Goal: Task Accomplishment & Management: Use online tool/utility

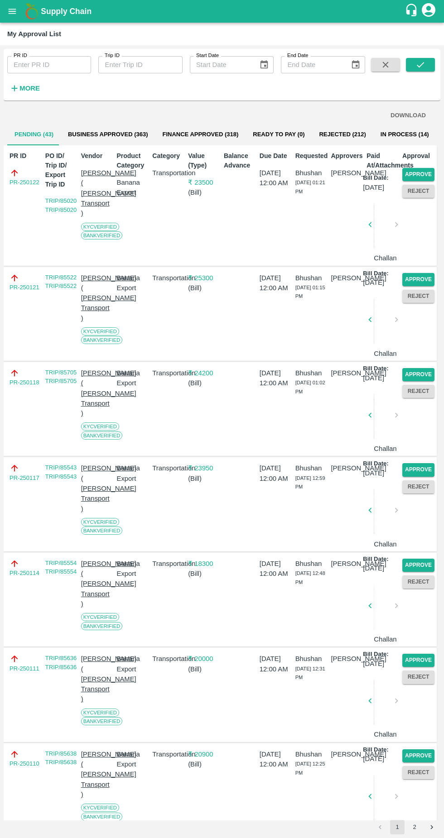
click at [426, 180] on button "Approve" at bounding box center [418, 174] width 32 height 13
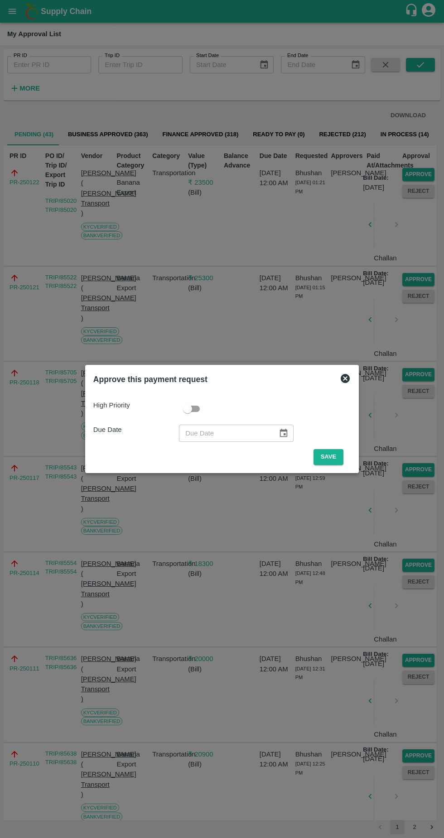
click at [329, 453] on button "Save" at bounding box center [328, 457] width 30 height 16
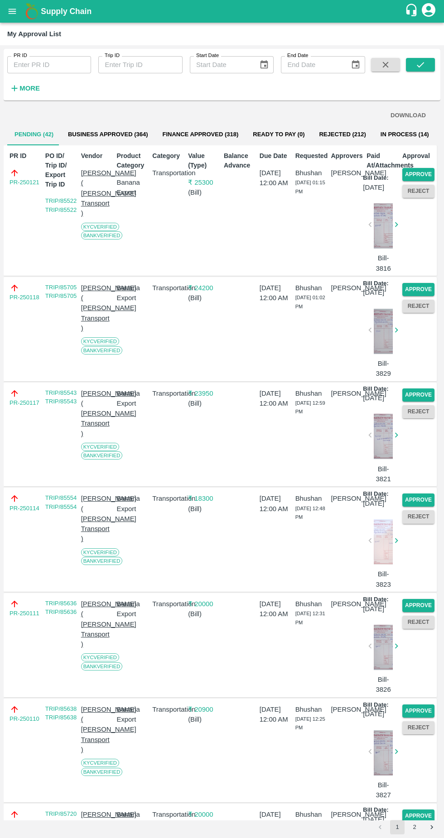
click at [428, 173] on button "Approve" at bounding box center [418, 174] width 32 height 13
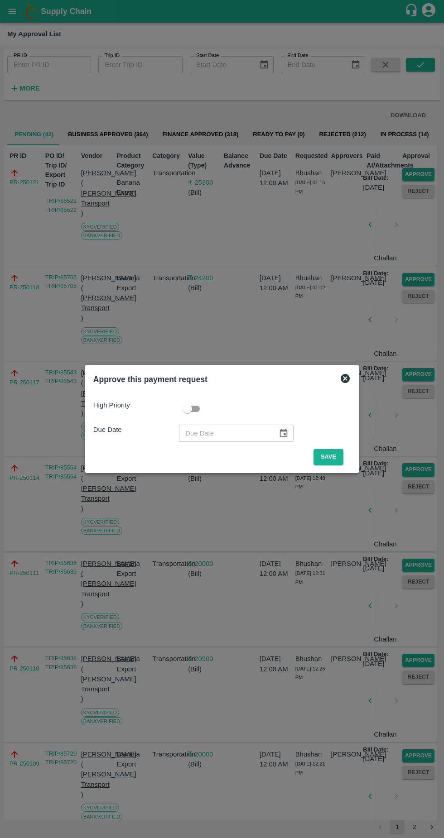
click at [335, 455] on button "Save" at bounding box center [328, 457] width 30 height 16
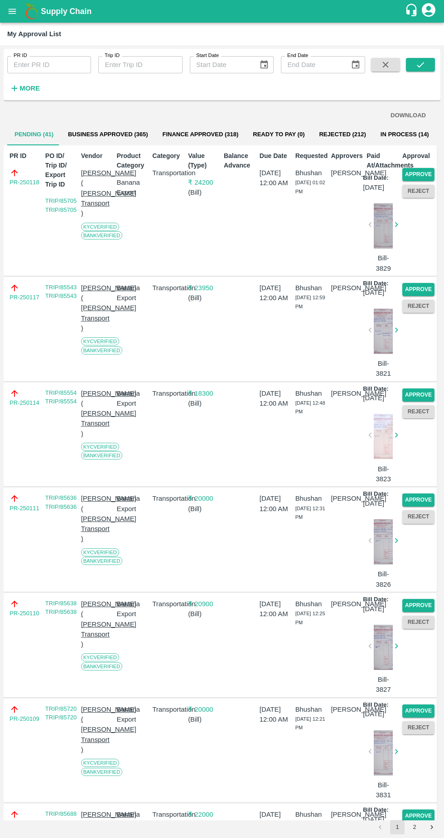
click at [427, 170] on button "Approve" at bounding box center [418, 174] width 32 height 13
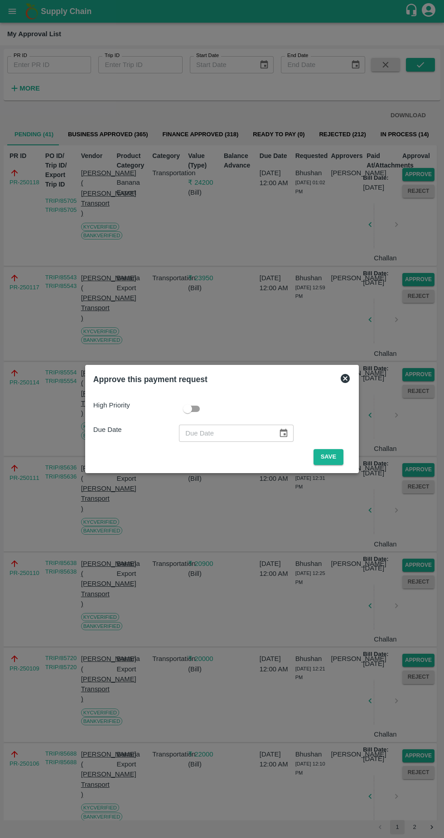
click at [332, 457] on button "Save" at bounding box center [328, 457] width 30 height 16
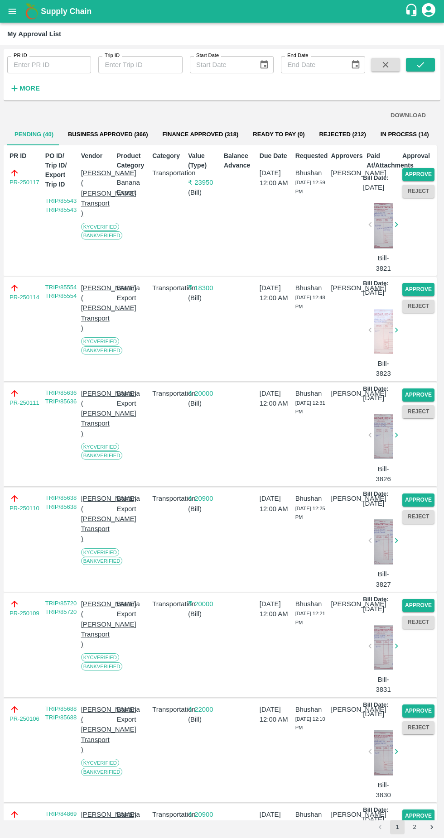
click at [425, 172] on button "Approve" at bounding box center [418, 174] width 32 height 13
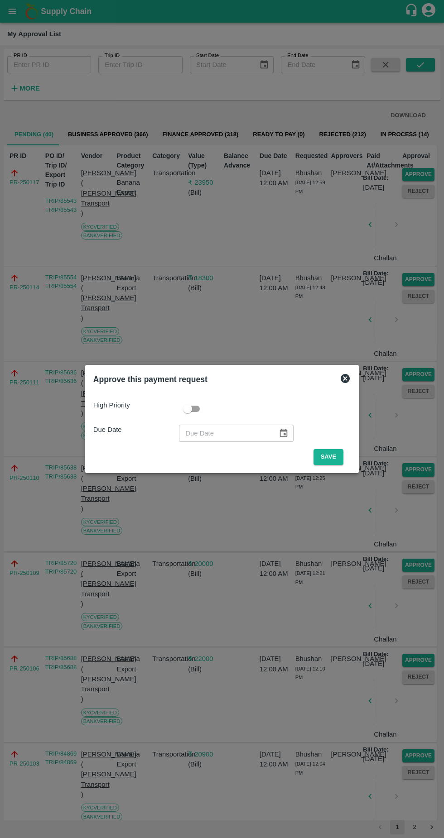
click at [342, 459] on button "Save" at bounding box center [328, 457] width 30 height 16
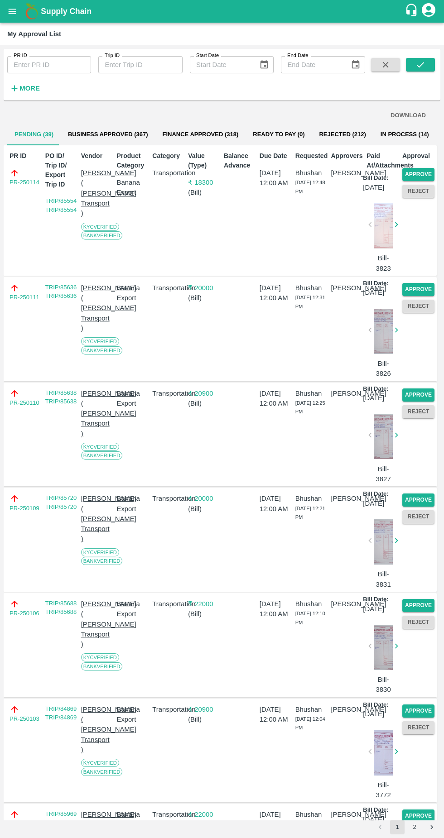
click at [425, 169] on button "Approve" at bounding box center [418, 174] width 32 height 13
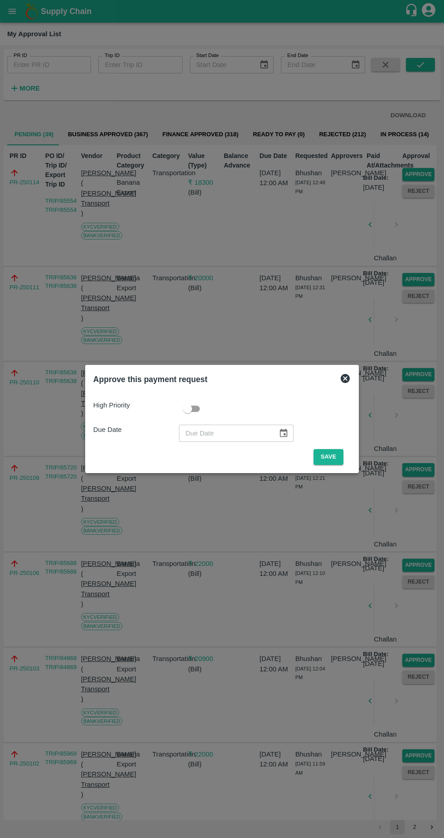
click at [332, 454] on button "Save" at bounding box center [328, 457] width 30 height 16
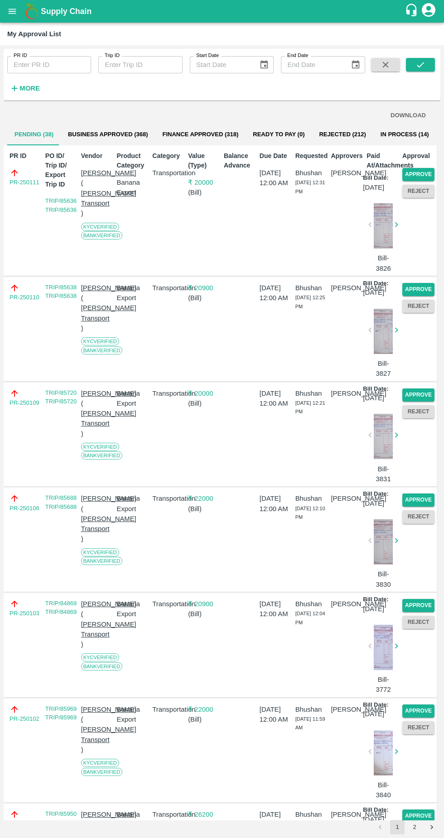
click at [423, 173] on button "Approve" at bounding box center [418, 174] width 32 height 13
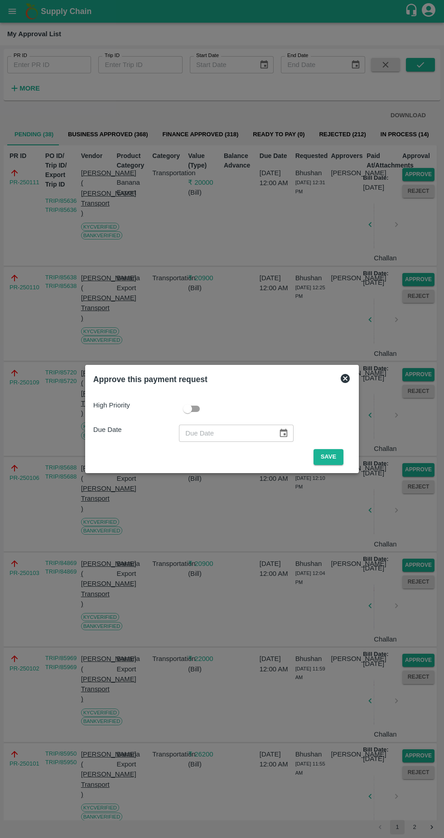
click at [338, 459] on button "Save" at bounding box center [328, 457] width 30 height 16
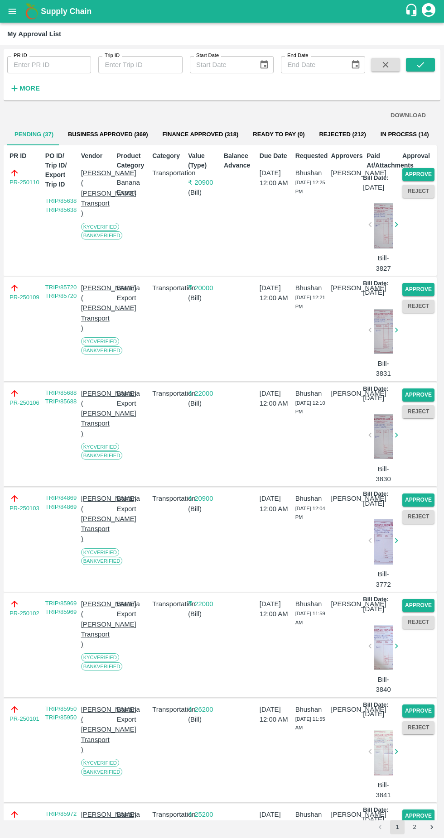
click at [428, 168] on button "Approve" at bounding box center [418, 174] width 32 height 13
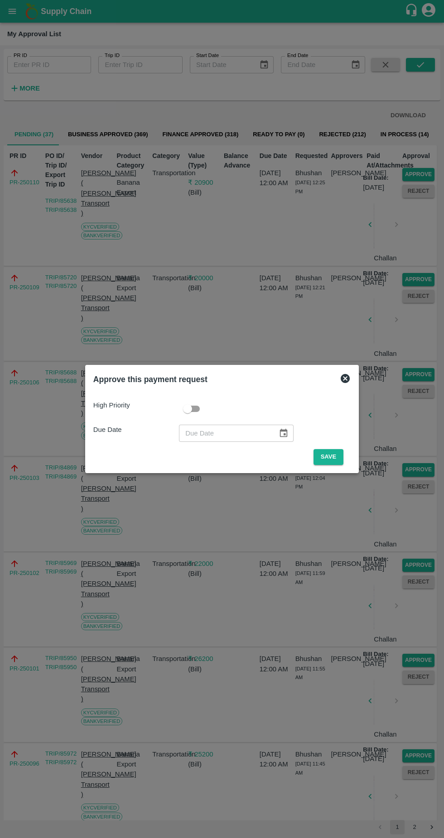
click at [340, 457] on button "Save" at bounding box center [328, 457] width 30 height 16
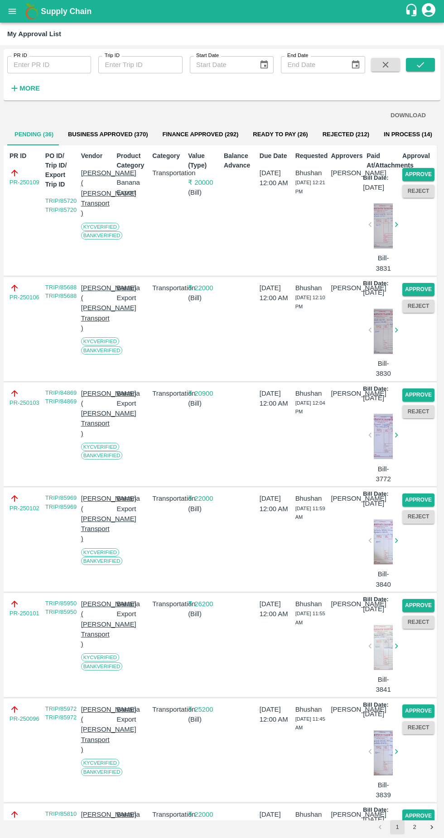
click at [428, 172] on button "Approve" at bounding box center [418, 174] width 32 height 13
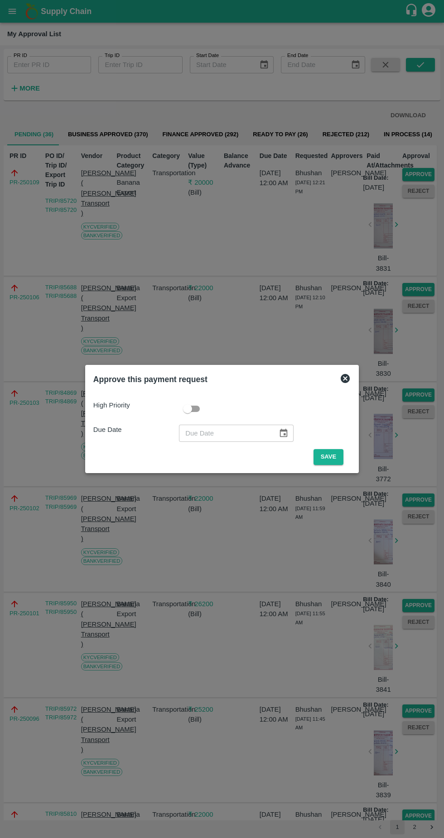
click at [340, 457] on button "Save" at bounding box center [328, 457] width 30 height 16
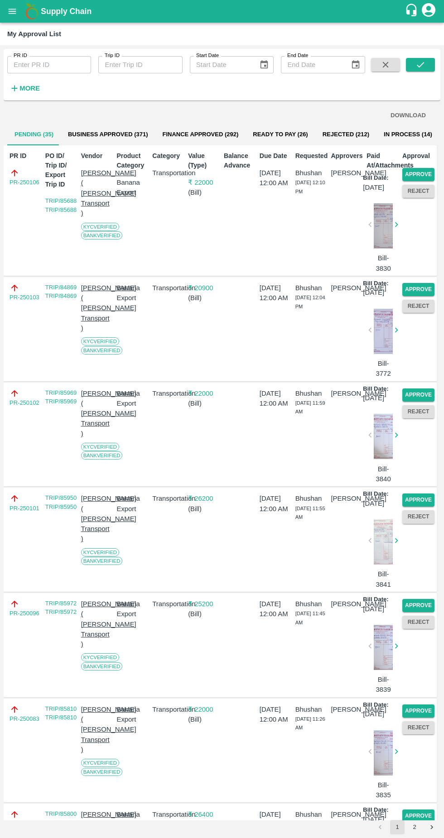
click at [421, 174] on button "Approve" at bounding box center [418, 174] width 32 height 13
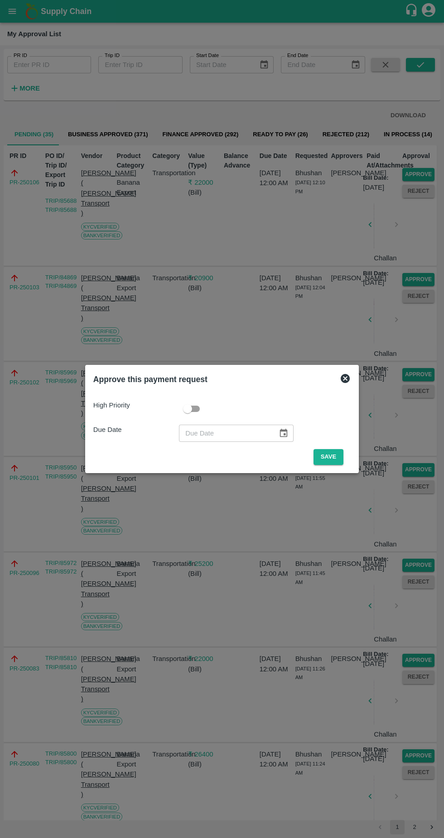
click at [337, 457] on button "Save" at bounding box center [328, 457] width 30 height 16
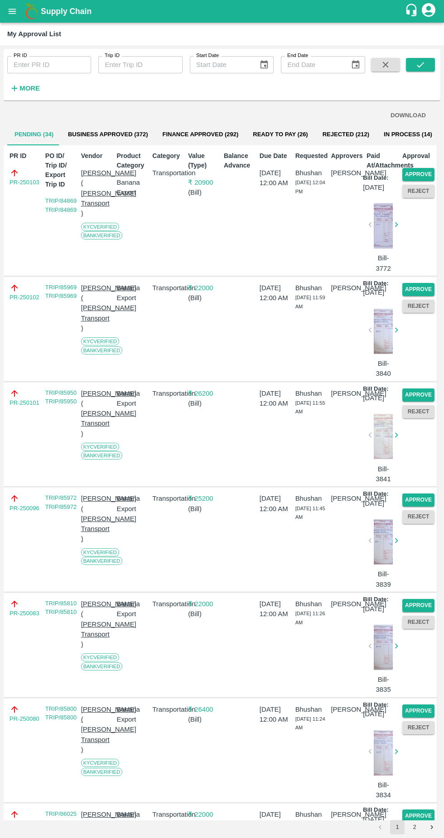
click at [430, 171] on button "Approve" at bounding box center [418, 174] width 32 height 13
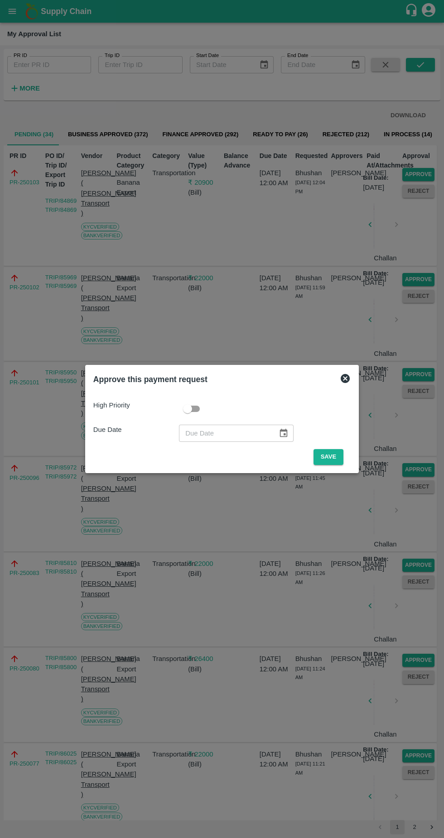
click at [332, 457] on button "Save" at bounding box center [328, 457] width 30 height 16
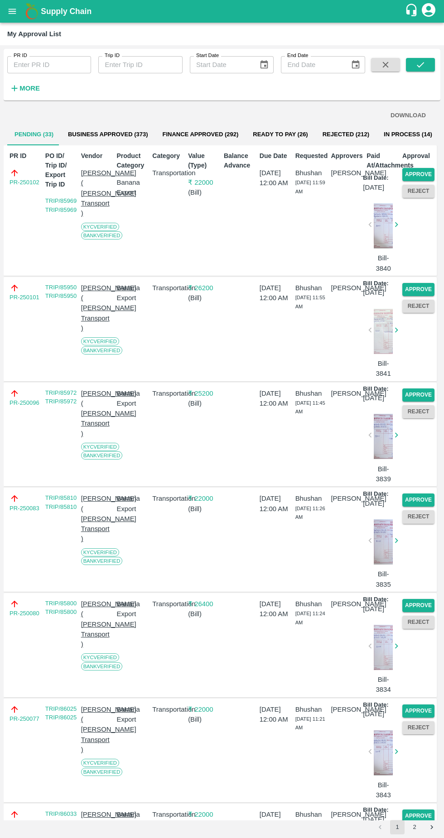
click at [427, 169] on button "Approve" at bounding box center [418, 174] width 32 height 13
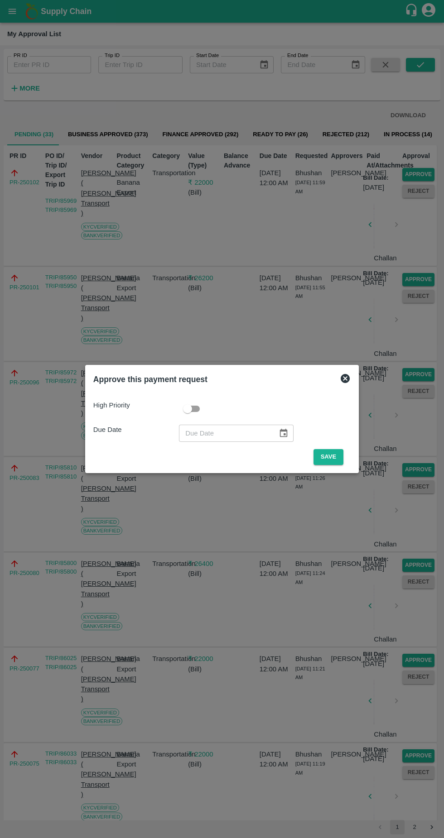
click at [332, 457] on button "Save" at bounding box center [328, 457] width 30 height 16
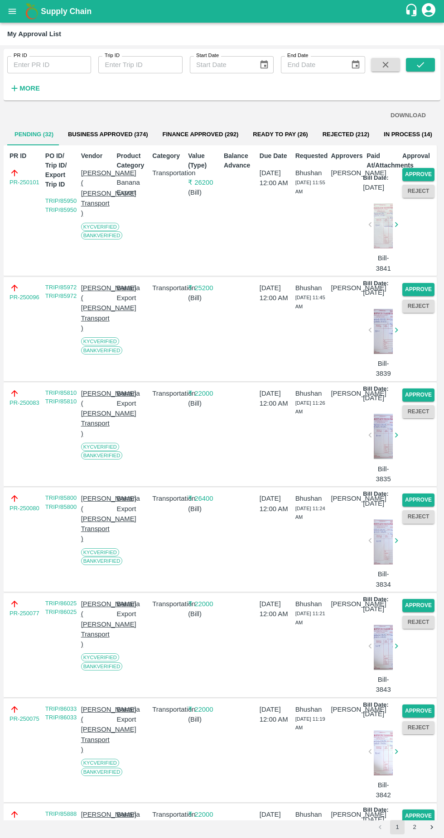
click at [424, 176] on button "Approve" at bounding box center [418, 174] width 32 height 13
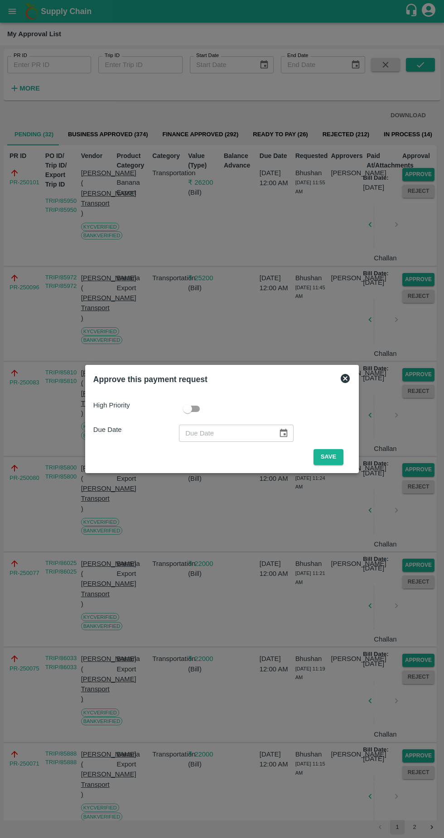
click at [335, 459] on button "Save" at bounding box center [328, 457] width 30 height 16
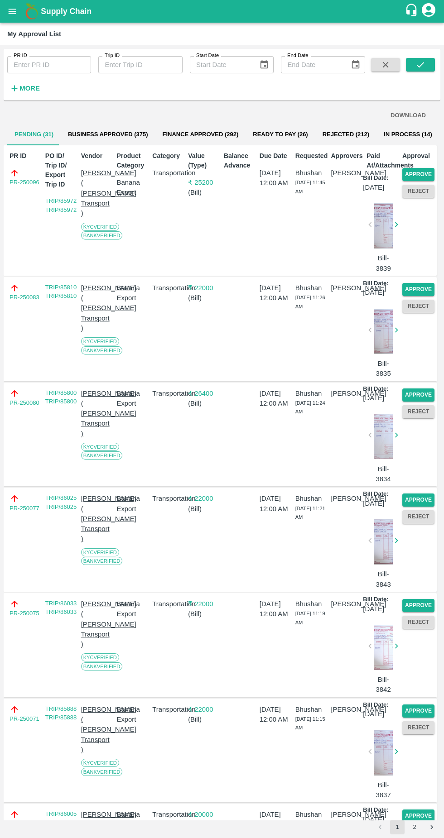
click at [427, 180] on button "Approve" at bounding box center [418, 174] width 32 height 13
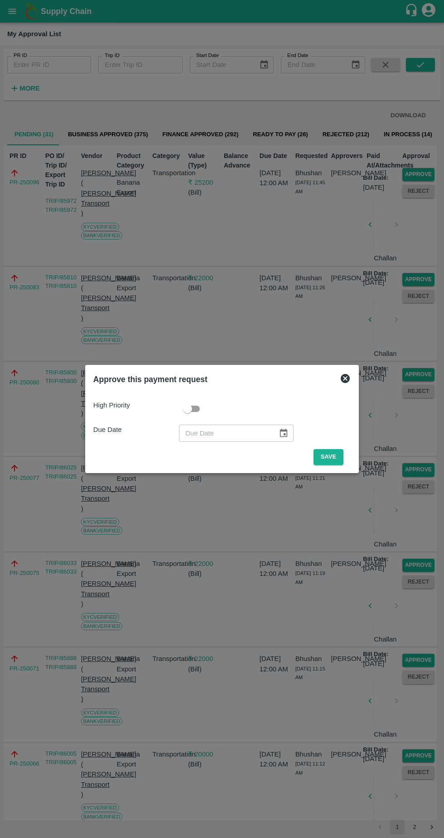
click at [336, 465] on button "Save" at bounding box center [328, 457] width 30 height 16
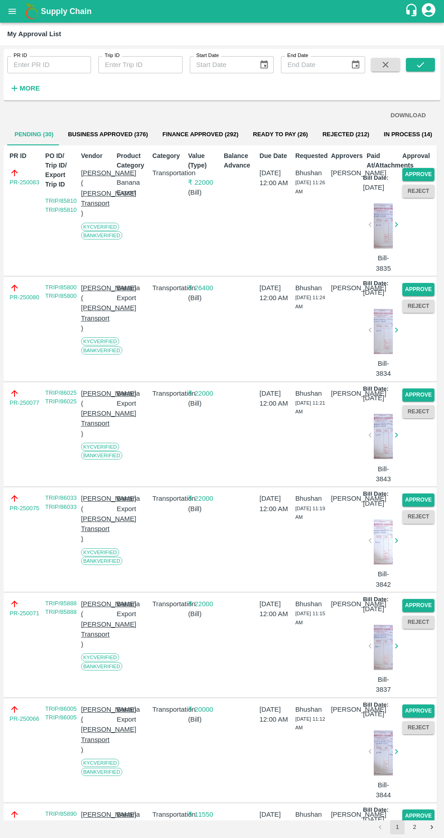
click at [425, 177] on button "Approve" at bounding box center [418, 174] width 32 height 13
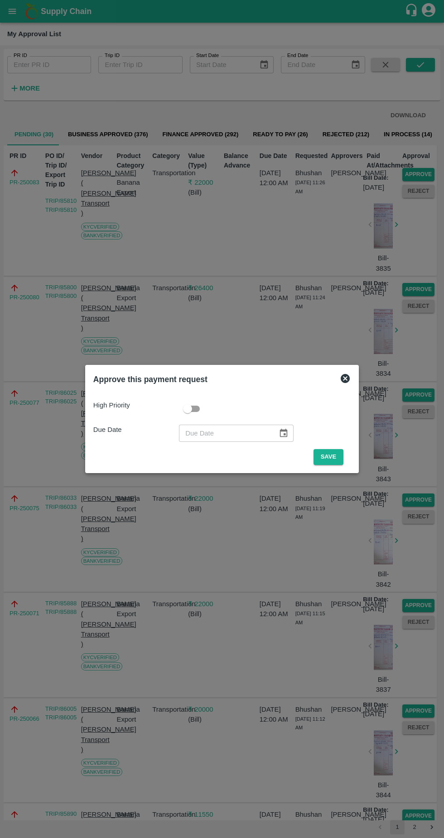
click at [336, 459] on button "Save" at bounding box center [328, 457] width 30 height 16
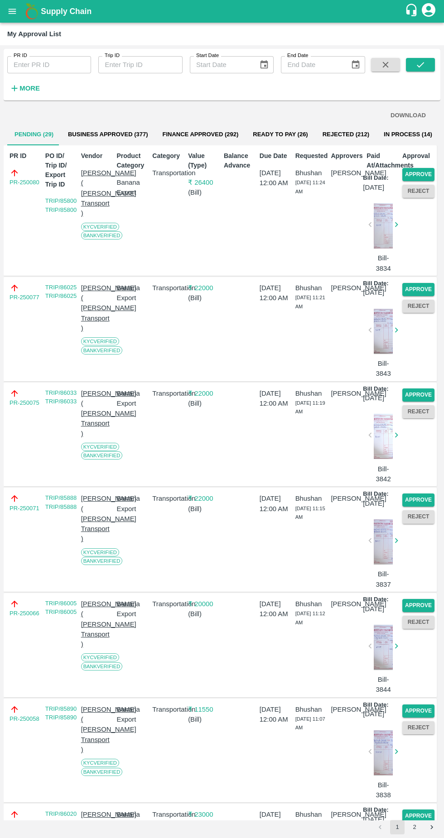
click at [423, 177] on button "Approve" at bounding box center [418, 174] width 32 height 13
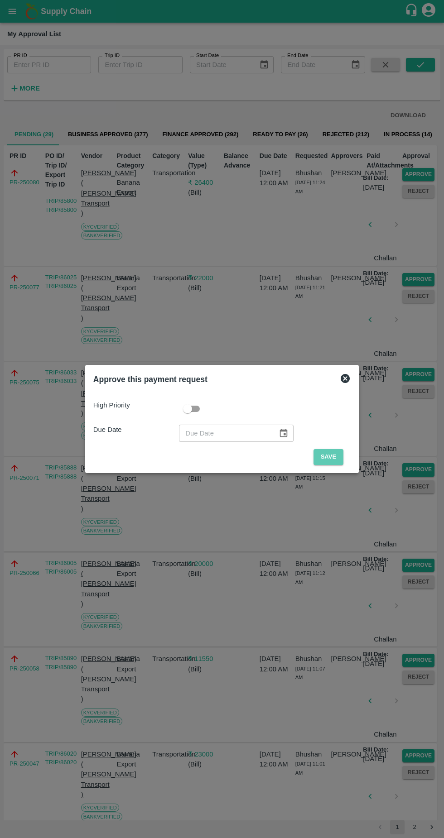
click at [331, 457] on button "Save" at bounding box center [328, 457] width 30 height 16
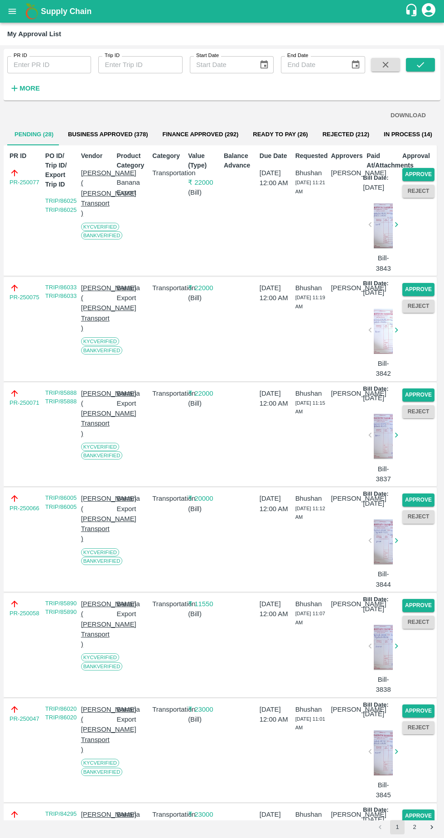
click at [426, 177] on button "Approve" at bounding box center [418, 174] width 32 height 13
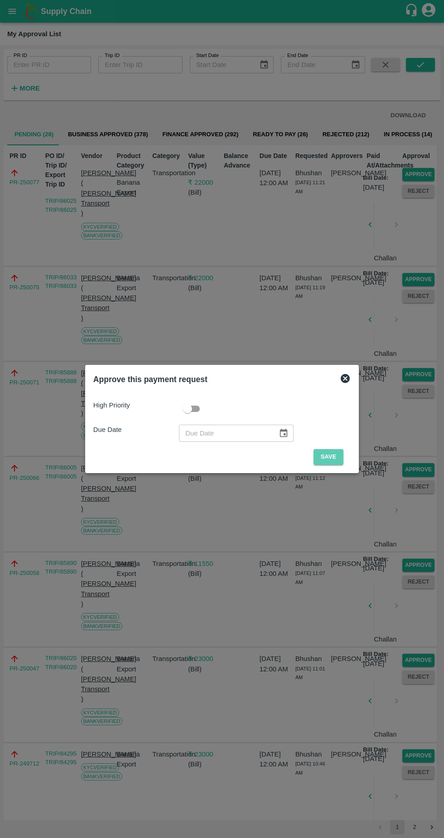
click at [331, 461] on button "Save" at bounding box center [328, 457] width 30 height 16
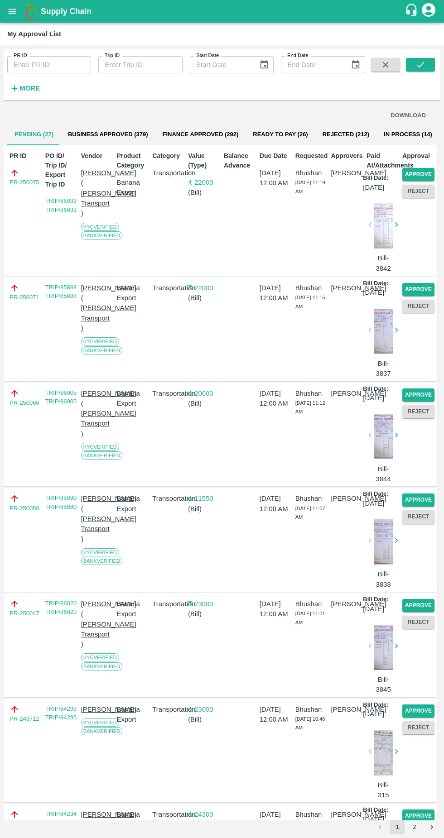
click at [428, 174] on button "Approve" at bounding box center [418, 174] width 32 height 13
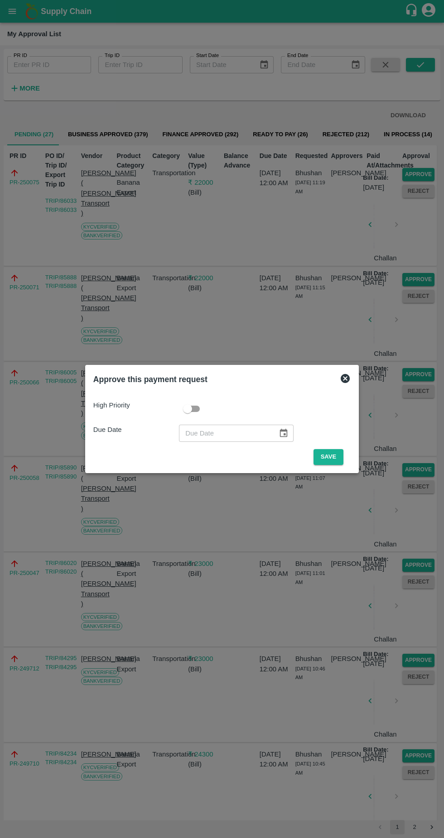
click at [329, 462] on button "Save" at bounding box center [328, 457] width 30 height 16
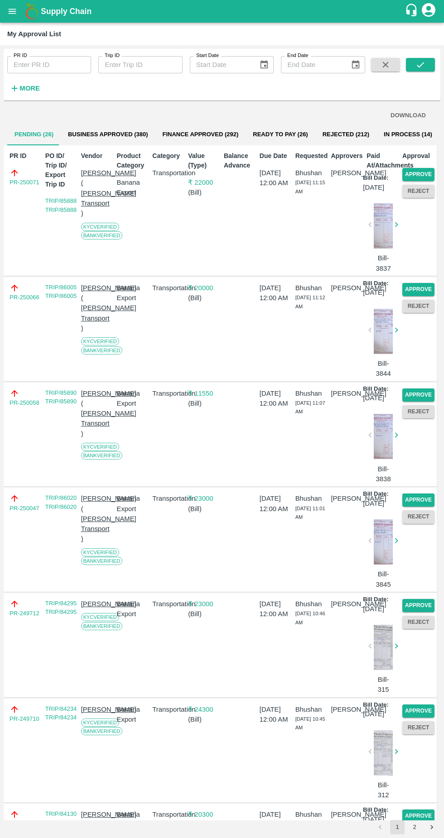
click at [423, 185] on button "Reject" at bounding box center [418, 191] width 32 height 13
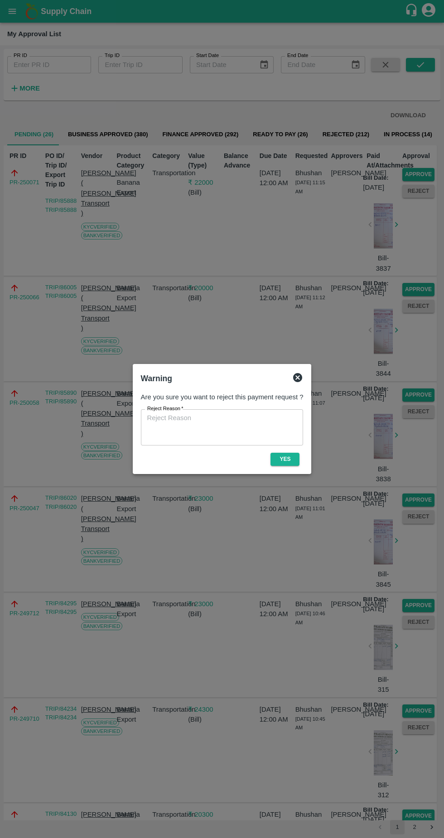
click at [306, 373] on div "Warning Are you sure you want to reject this payment request ? Reject Reason   …" at bounding box center [222, 419] width 179 height 110
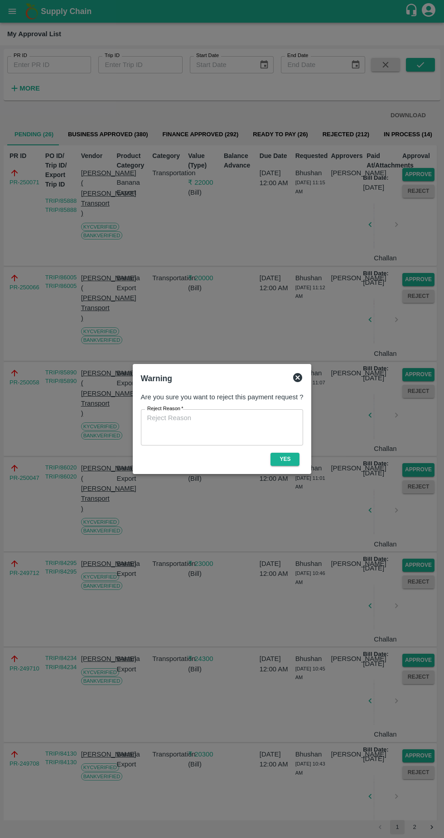
click at [293, 370] on div "Warning" at bounding box center [222, 379] width 170 height 20
click at [297, 377] on icon at bounding box center [297, 377] width 11 height 11
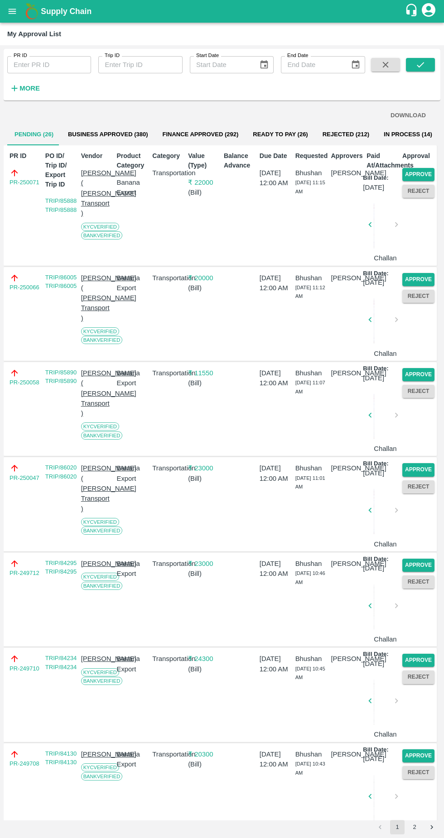
click at [427, 173] on button "Approve" at bounding box center [418, 174] width 32 height 13
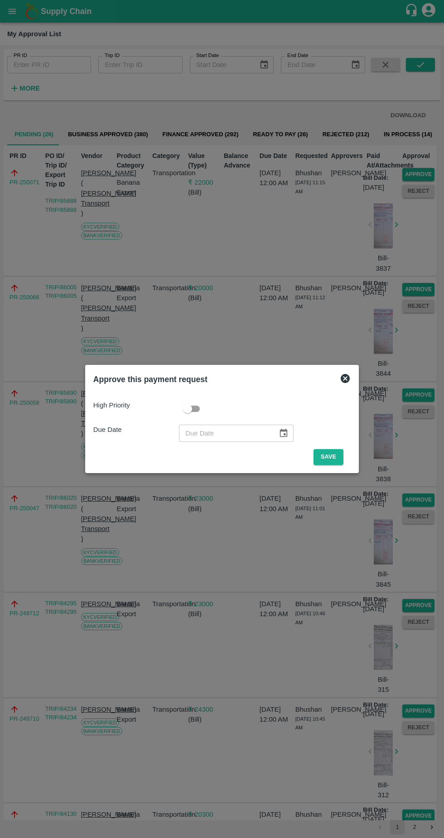
click at [331, 457] on button "Save" at bounding box center [328, 457] width 30 height 16
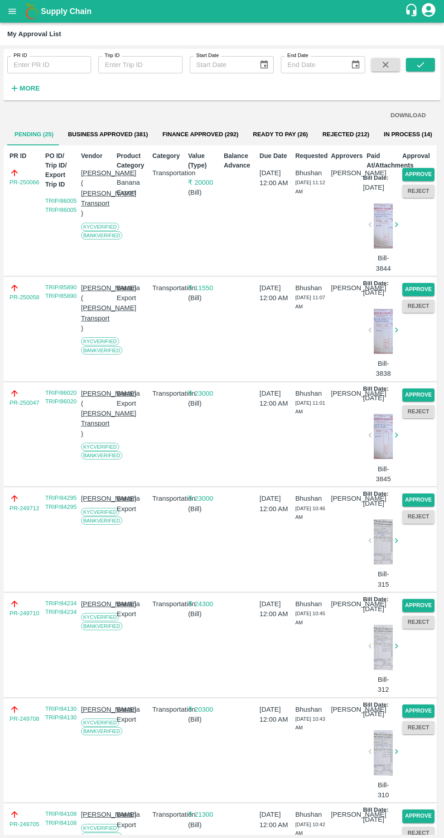
click at [426, 172] on button "Approve" at bounding box center [418, 174] width 32 height 13
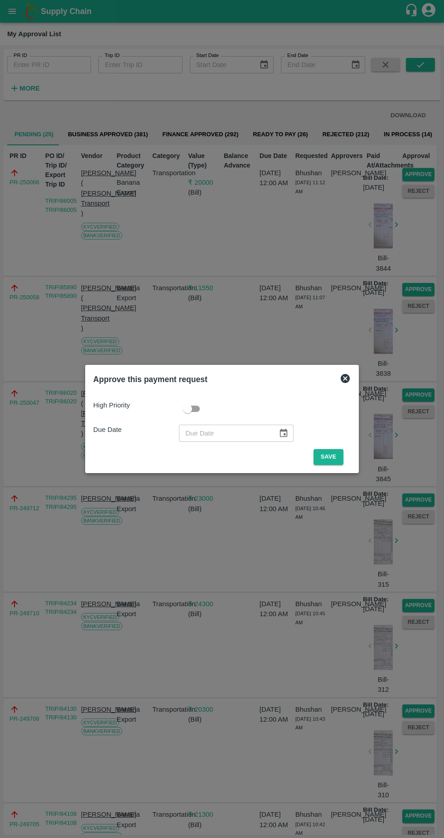
click at [330, 457] on button "Save" at bounding box center [328, 457] width 30 height 16
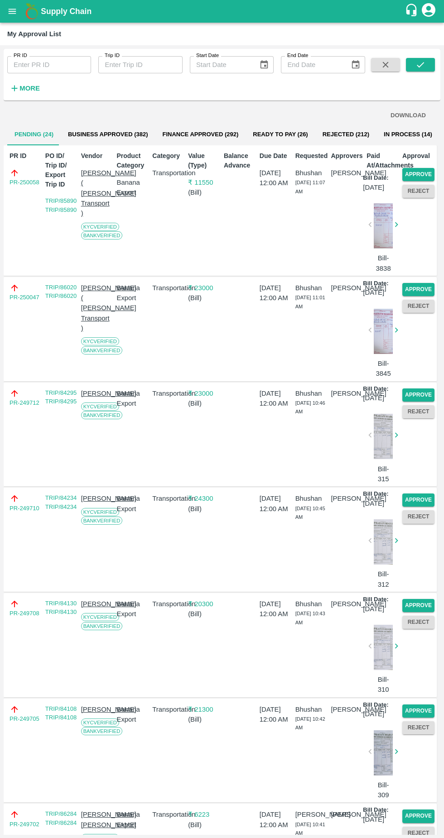
click at [426, 174] on button "Approve" at bounding box center [418, 174] width 32 height 13
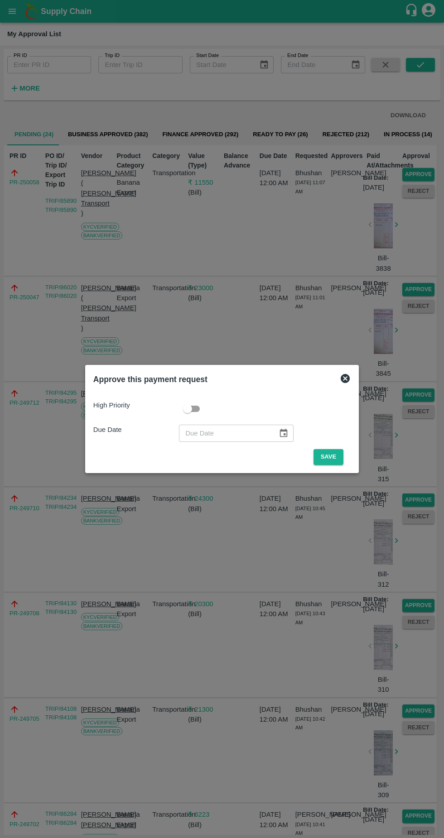
click at [324, 456] on button "Save" at bounding box center [328, 457] width 30 height 16
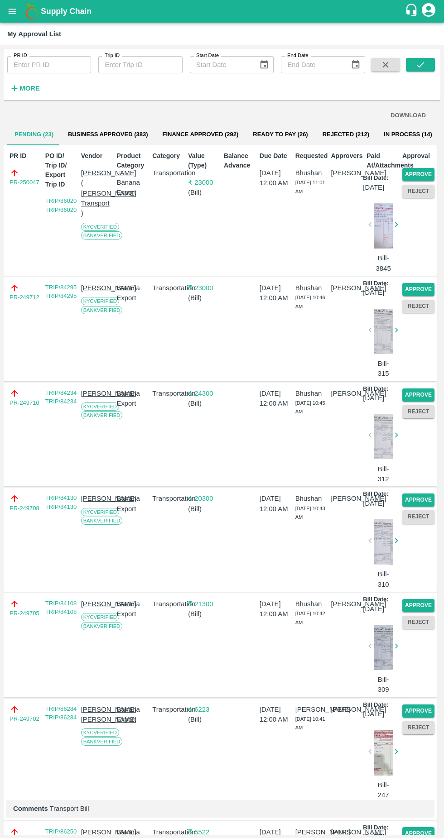
click at [416, 173] on button "Approve" at bounding box center [418, 174] width 32 height 13
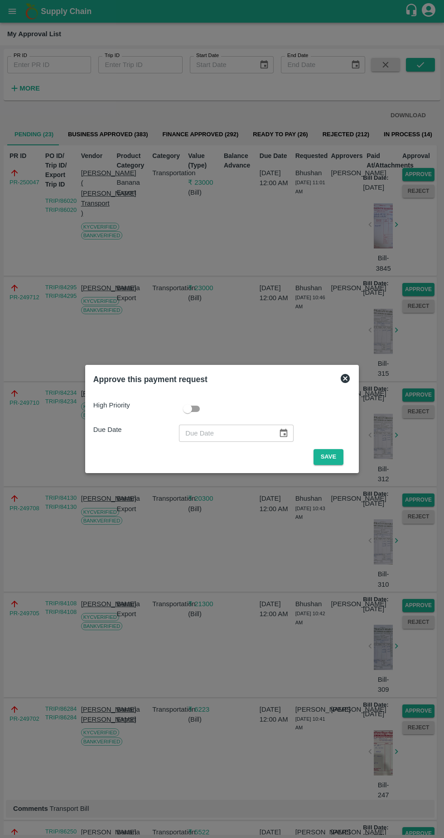
click at [324, 455] on button "Save" at bounding box center [328, 457] width 30 height 16
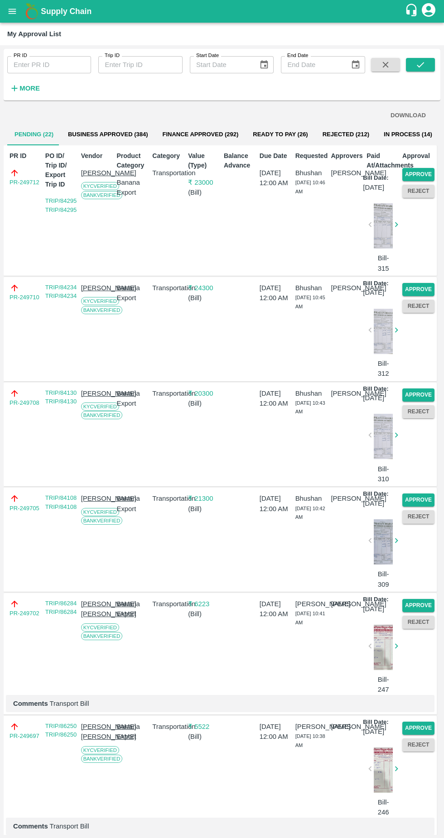
click at [418, 172] on button "Approve" at bounding box center [418, 174] width 32 height 13
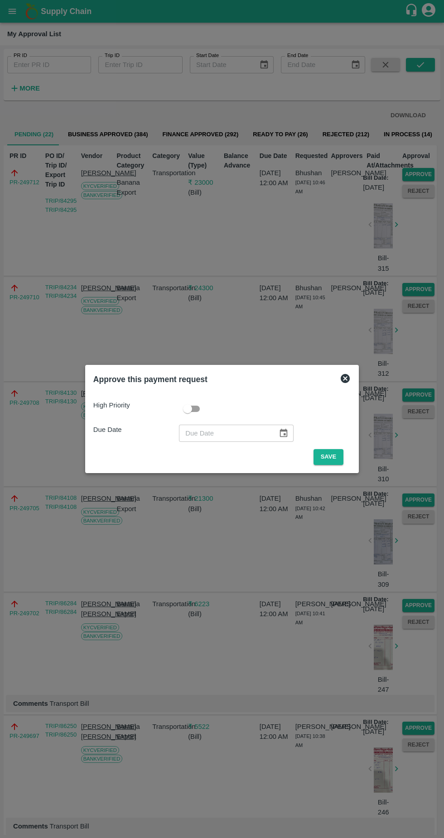
click at [330, 457] on button "Save" at bounding box center [328, 457] width 30 height 16
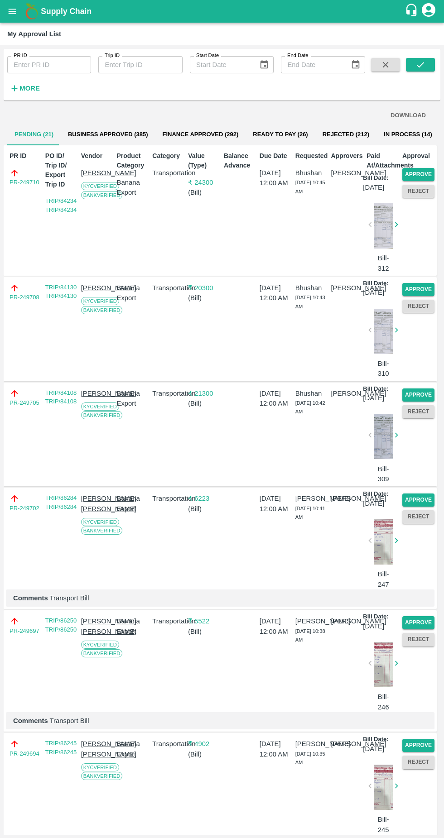
click at [423, 172] on button "Approve" at bounding box center [418, 174] width 32 height 13
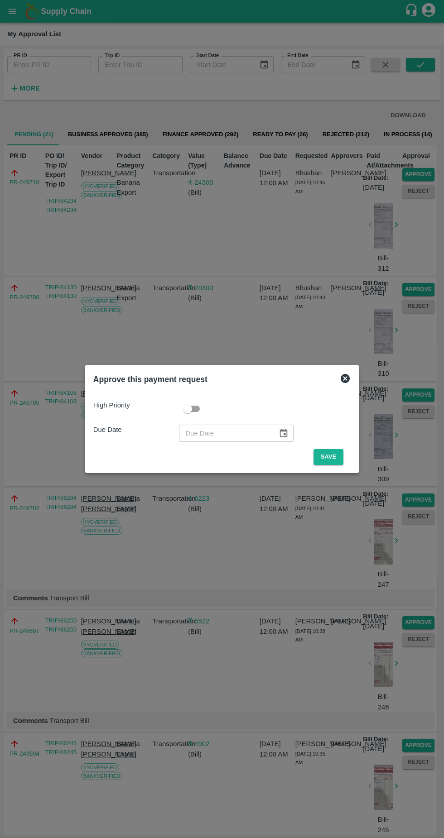
click at [322, 456] on button "Save" at bounding box center [328, 457] width 30 height 16
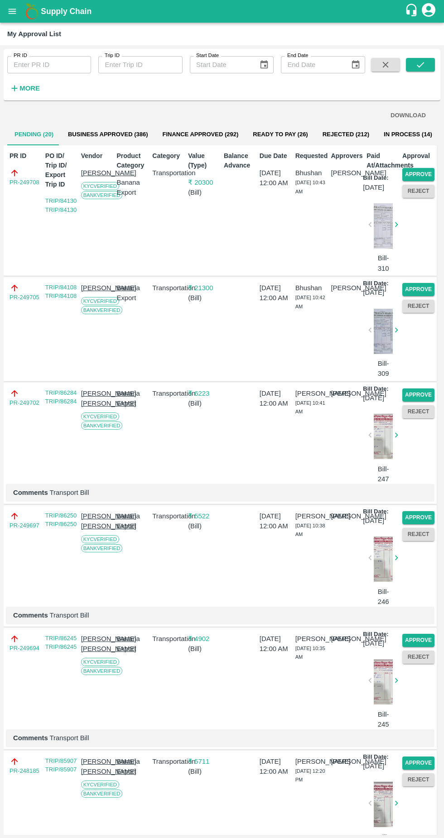
click at [414, 175] on button "Approve" at bounding box center [418, 174] width 32 height 13
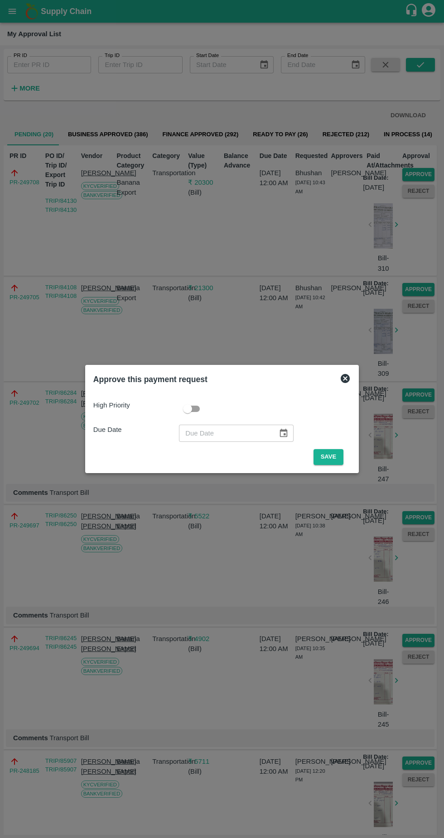
click at [330, 457] on button "Save" at bounding box center [328, 457] width 30 height 16
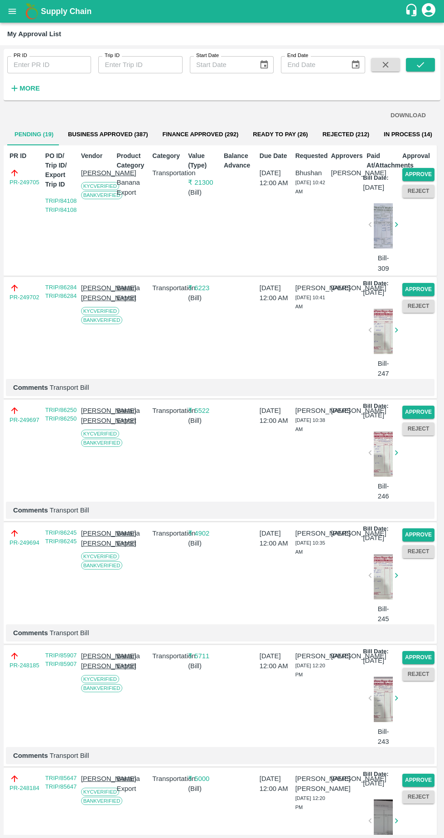
click at [422, 175] on button "Approve" at bounding box center [418, 174] width 32 height 13
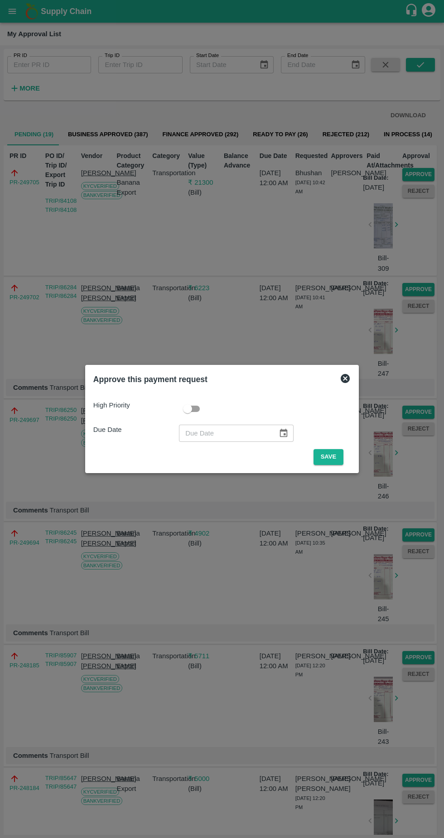
click at [332, 457] on button "Save" at bounding box center [328, 457] width 30 height 16
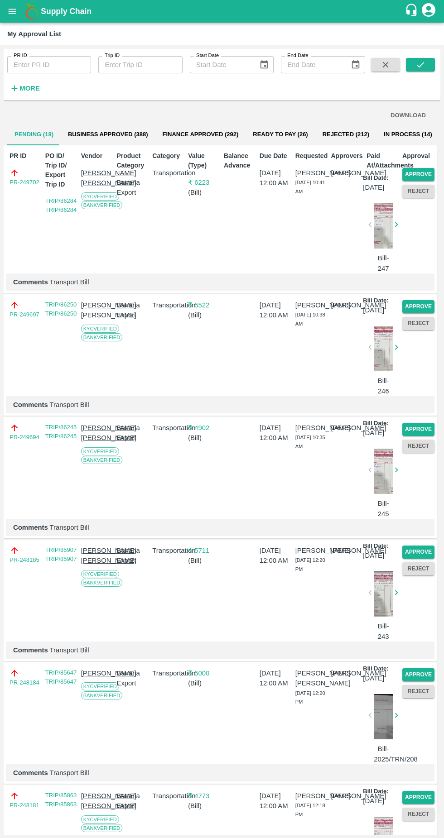
click at [422, 172] on button "Approve" at bounding box center [418, 174] width 32 height 13
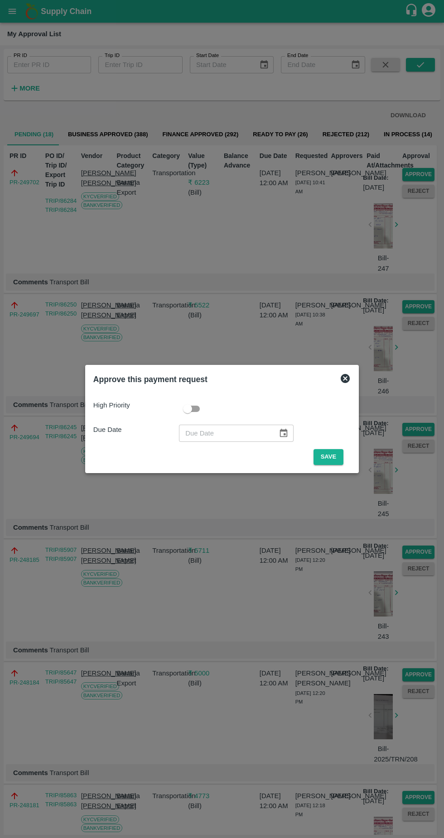
click at [330, 456] on button "Save" at bounding box center [328, 457] width 30 height 16
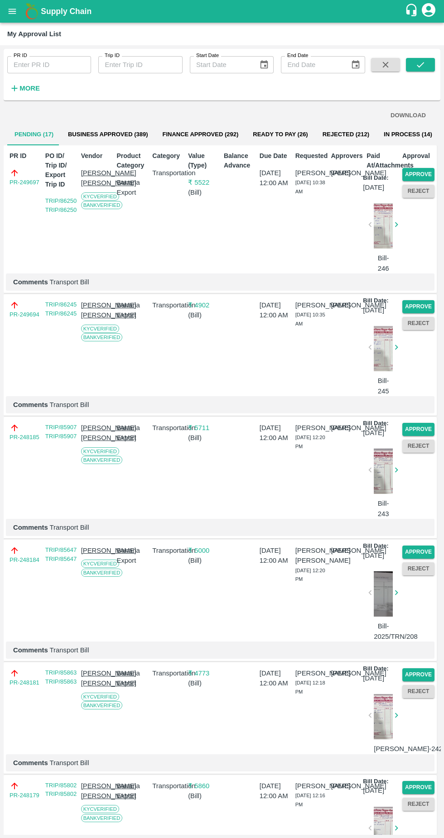
click at [420, 187] on button "Reject" at bounding box center [418, 191] width 32 height 13
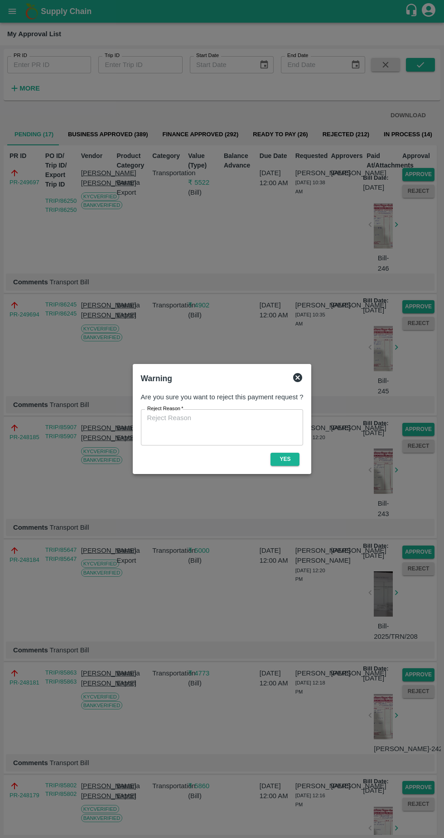
click at [300, 377] on icon at bounding box center [297, 377] width 9 height 9
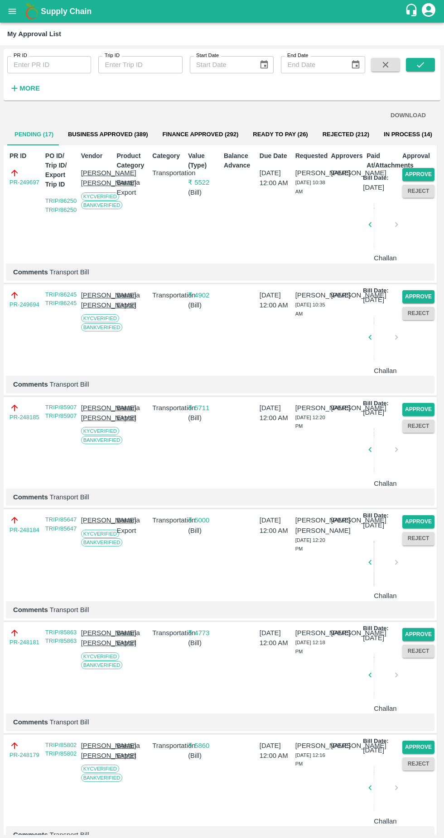
click at [422, 169] on button "Approve" at bounding box center [418, 174] width 32 height 13
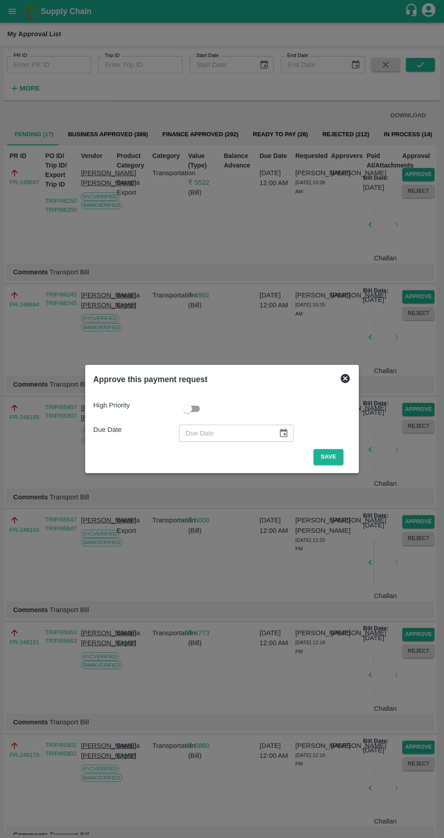
click at [329, 457] on button "Save" at bounding box center [328, 457] width 30 height 16
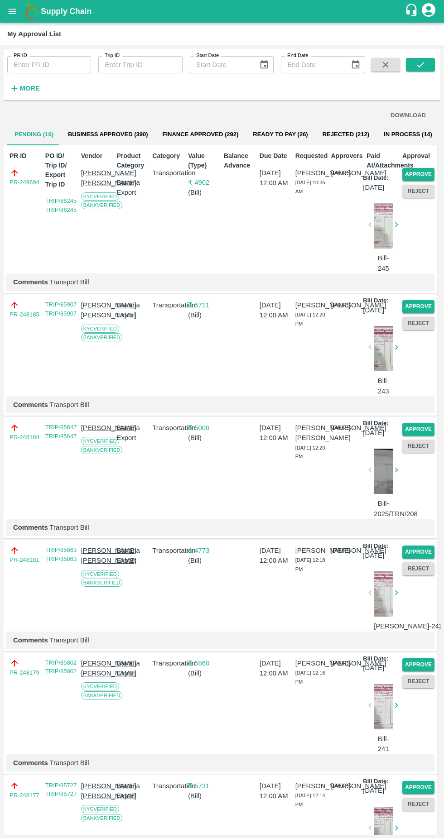
click at [423, 178] on button "Approve" at bounding box center [418, 174] width 32 height 13
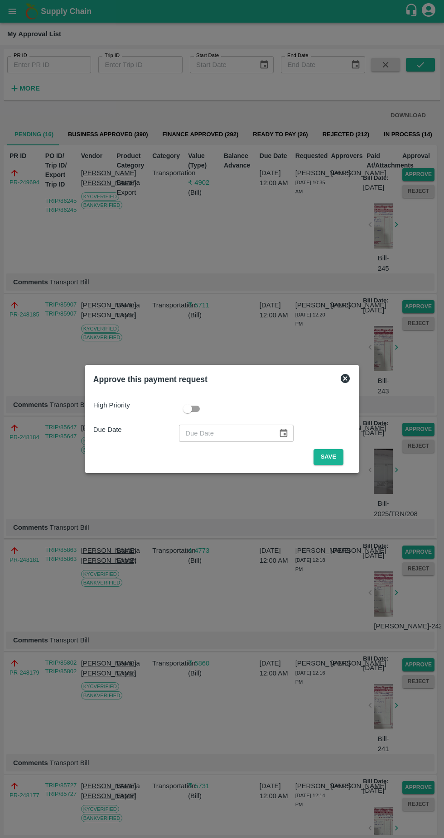
click at [332, 456] on button "Save" at bounding box center [328, 457] width 30 height 16
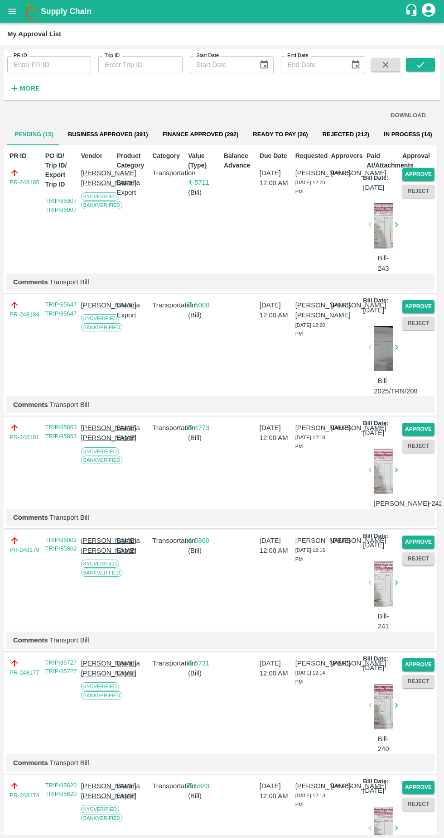
click at [416, 173] on button "Approve" at bounding box center [418, 174] width 32 height 13
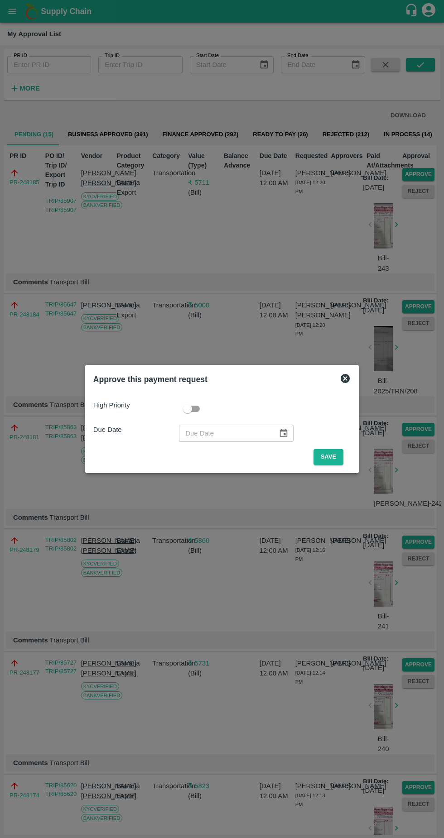
click at [327, 460] on button "Save" at bounding box center [328, 457] width 30 height 16
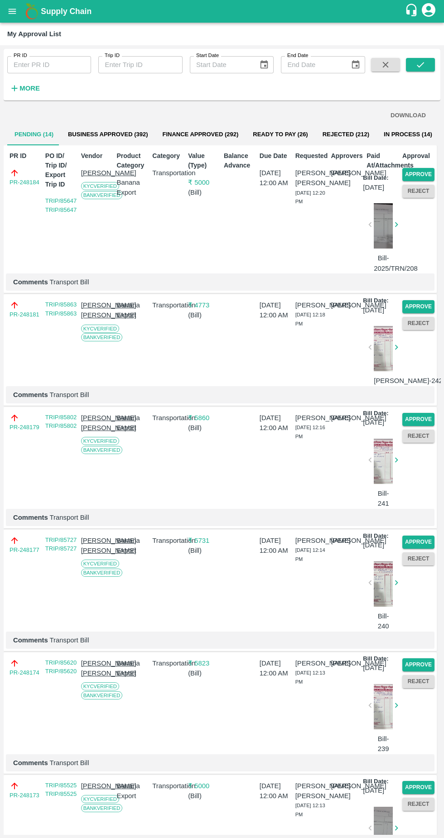
click at [426, 173] on button "Approve" at bounding box center [418, 174] width 32 height 13
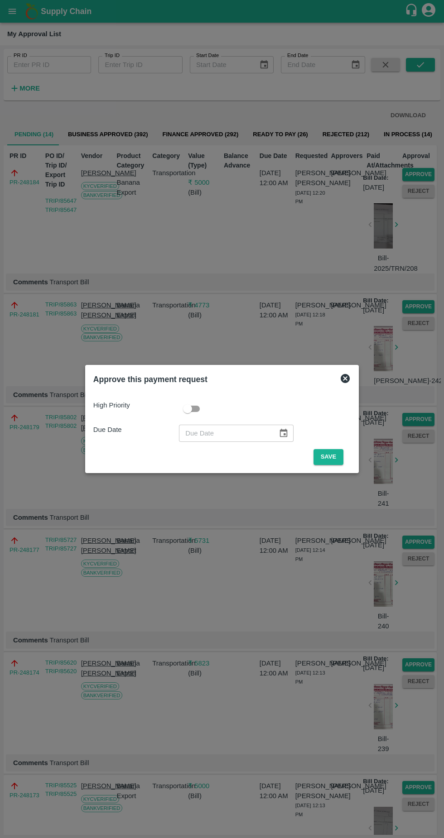
click at [329, 455] on button "Save" at bounding box center [328, 457] width 30 height 16
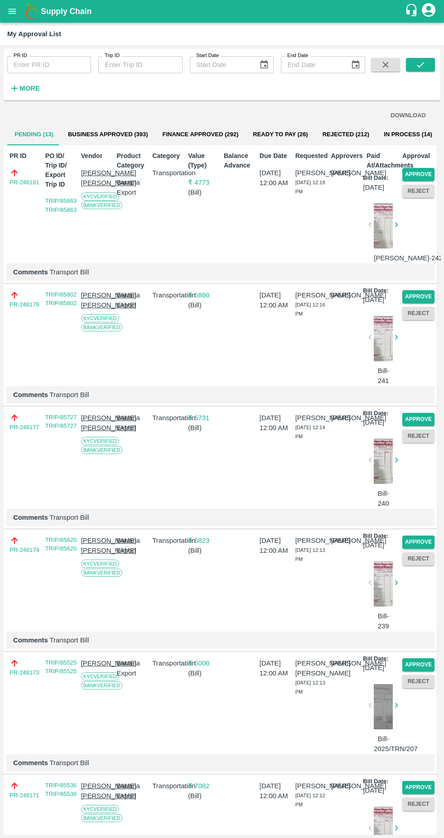
click at [425, 172] on button "Approve" at bounding box center [418, 174] width 32 height 13
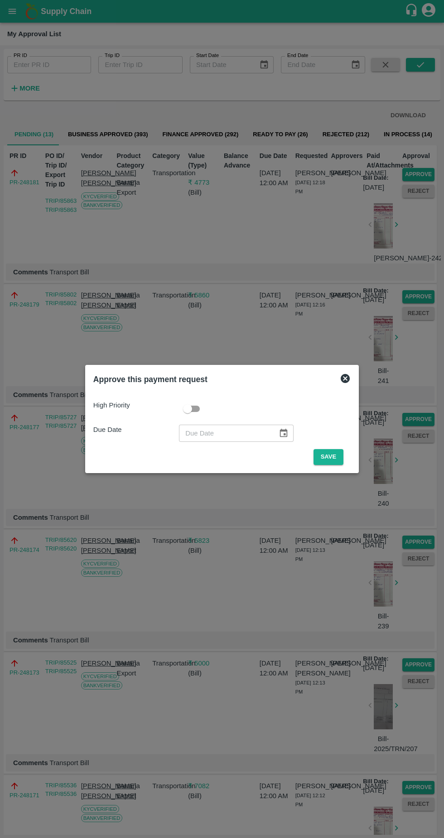
click at [331, 457] on button "Save" at bounding box center [328, 457] width 30 height 16
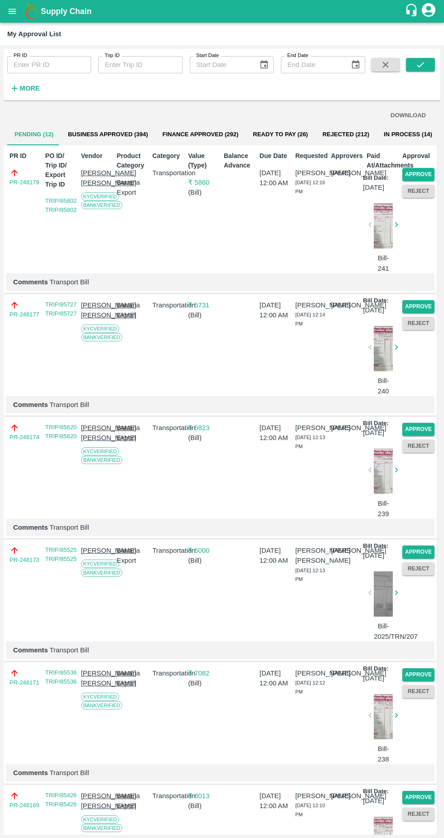
click at [430, 178] on button "Approve" at bounding box center [418, 174] width 32 height 13
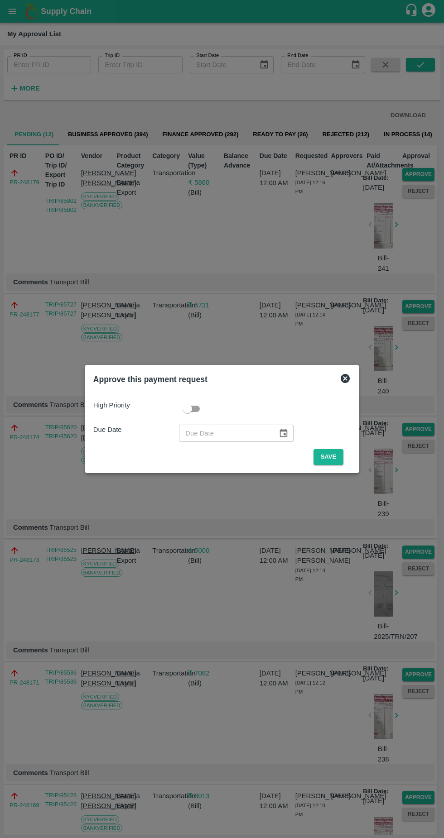
click at [335, 456] on button "Save" at bounding box center [328, 457] width 30 height 16
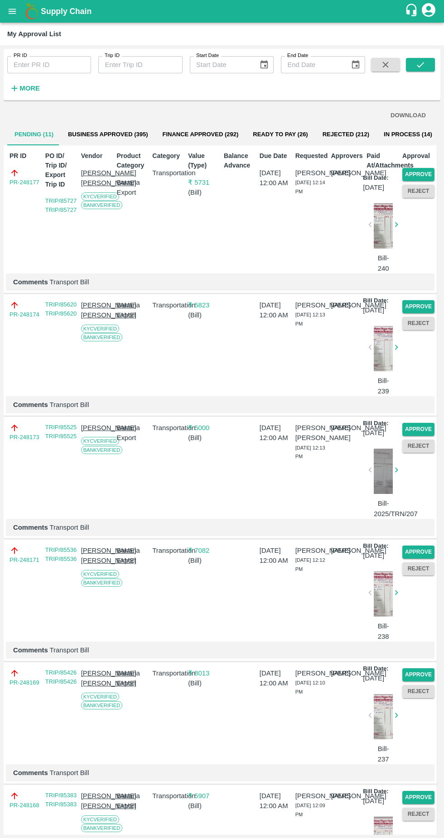
click at [413, 173] on button "Approve" at bounding box center [418, 174] width 32 height 13
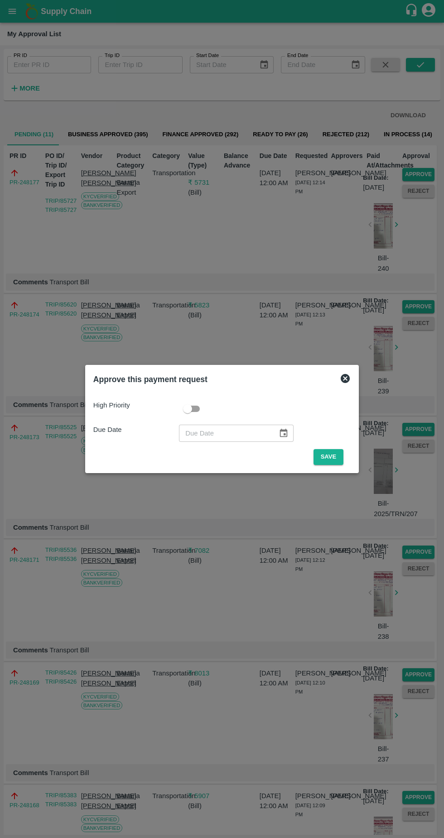
click at [331, 457] on button "Save" at bounding box center [328, 457] width 30 height 16
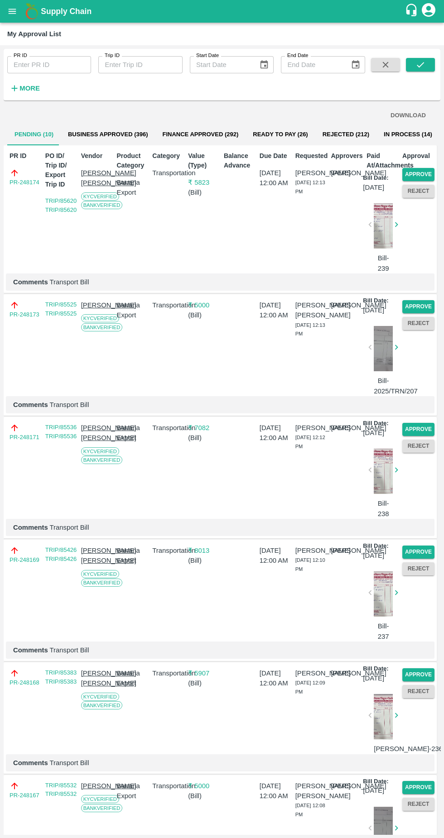
click at [425, 170] on button "Approve" at bounding box center [418, 174] width 32 height 13
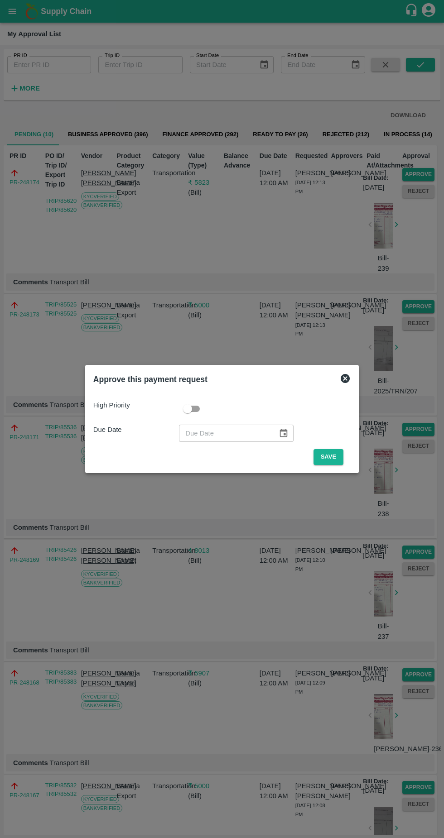
click at [331, 457] on button "Save" at bounding box center [328, 457] width 30 height 16
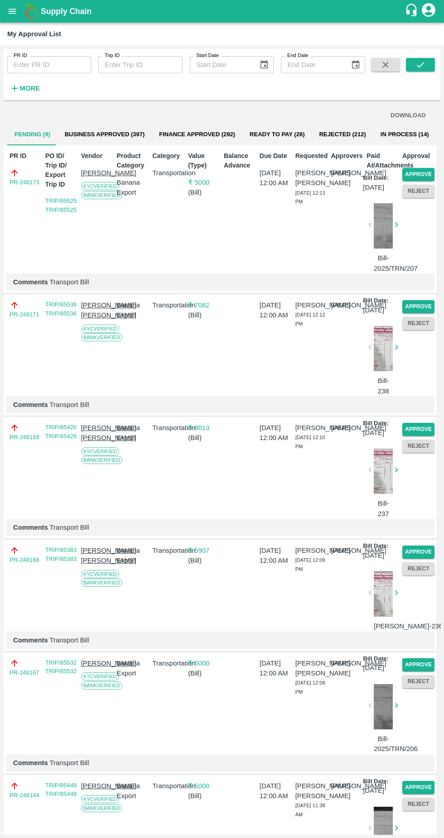
click at [425, 180] on button "Approve" at bounding box center [418, 174] width 32 height 13
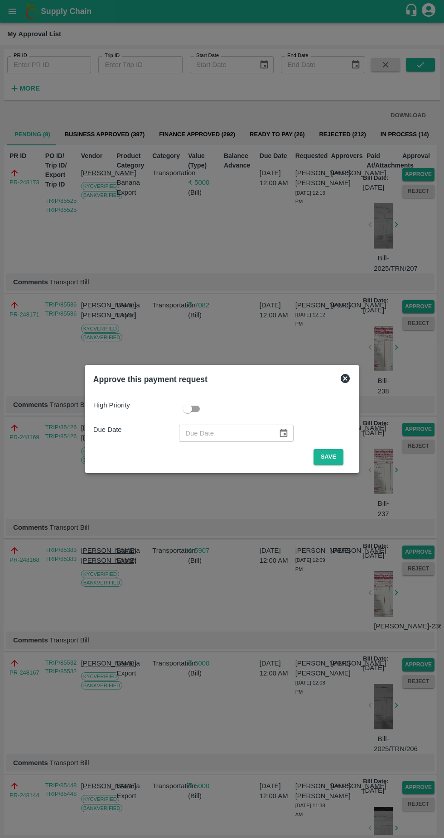
click at [331, 457] on button "Save" at bounding box center [328, 457] width 30 height 16
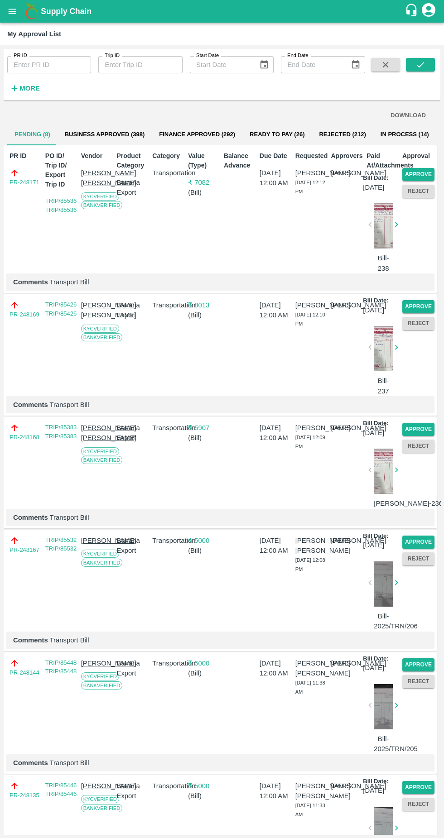
click at [420, 179] on button "Approve" at bounding box center [418, 174] width 32 height 13
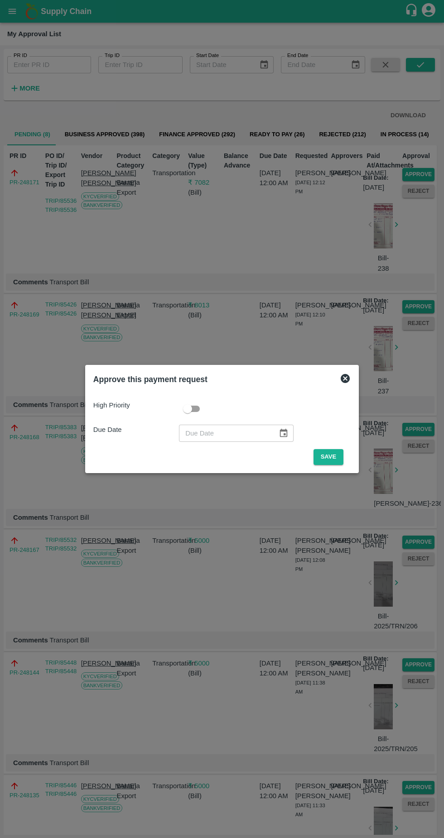
click at [336, 455] on button "Save" at bounding box center [328, 457] width 30 height 16
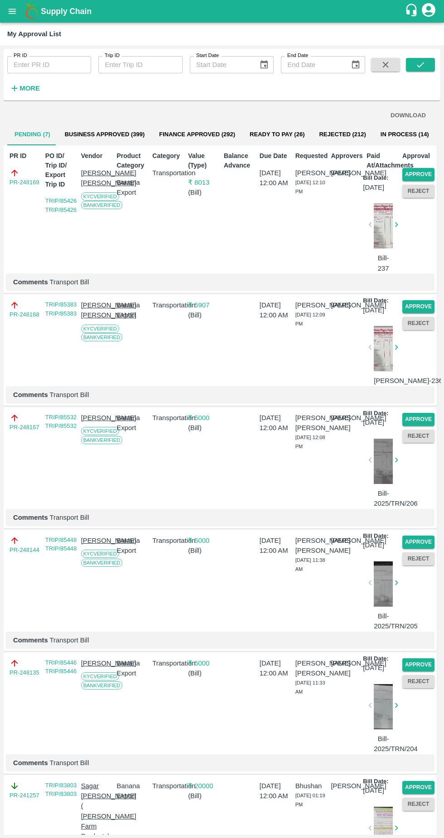
click at [424, 190] on button "Reject" at bounding box center [418, 191] width 32 height 13
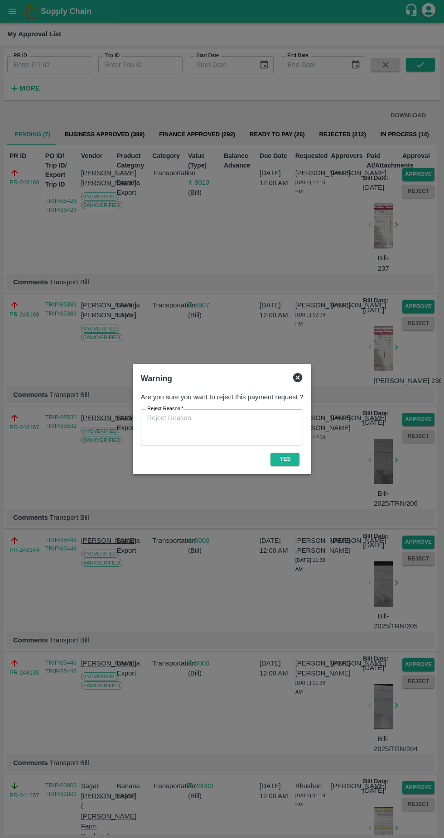
click at [298, 373] on icon at bounding box center [297, 377] width 9 height 9
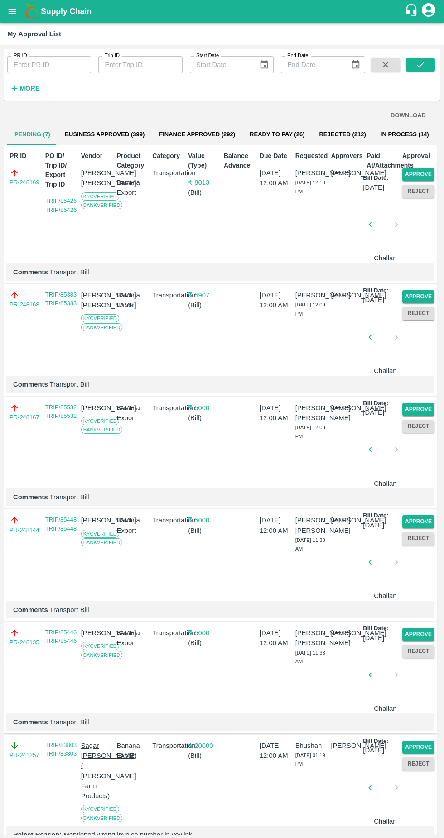
click at [427, 169] on button "Approve" at bounding box center [418, 174] width 32 height 13
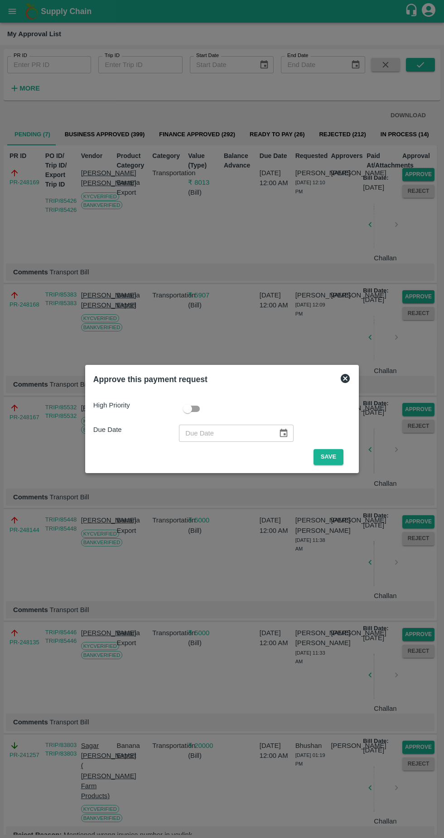
click at [327, 454] on button "Save" at bounding box center [328, 457] width 30 height 16
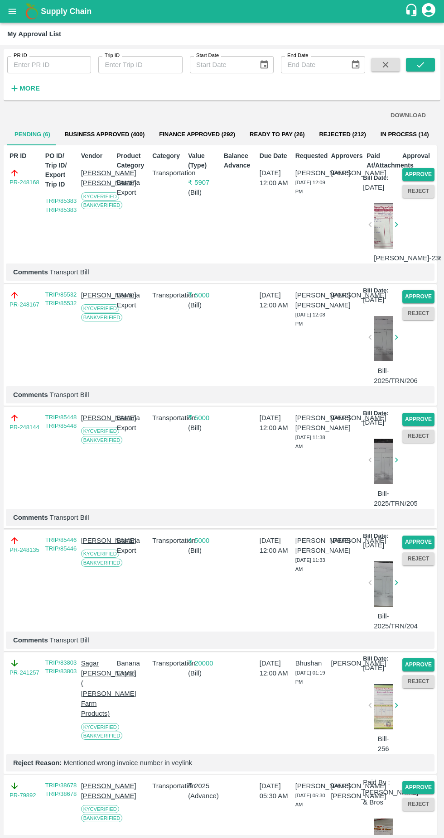
click at [430, 174] on button "Approve" at bounding box center [418, 174] width 32 height 13
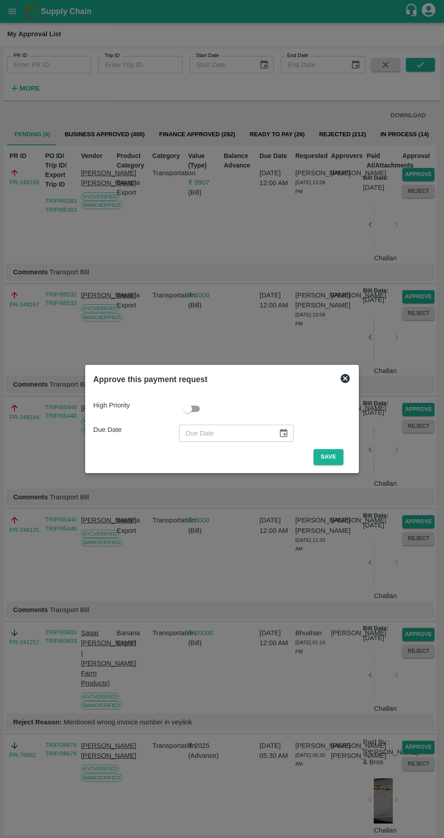
click at [333, 457] on button "Save" at bounding box center [328, 457] width 30 height 16
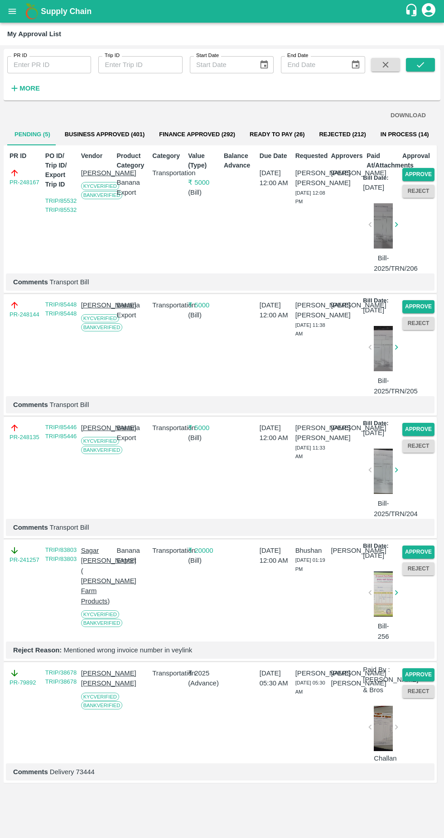
click at [410, 174] on button "Approve" at bounding box center [418, 174] width 32 height 13
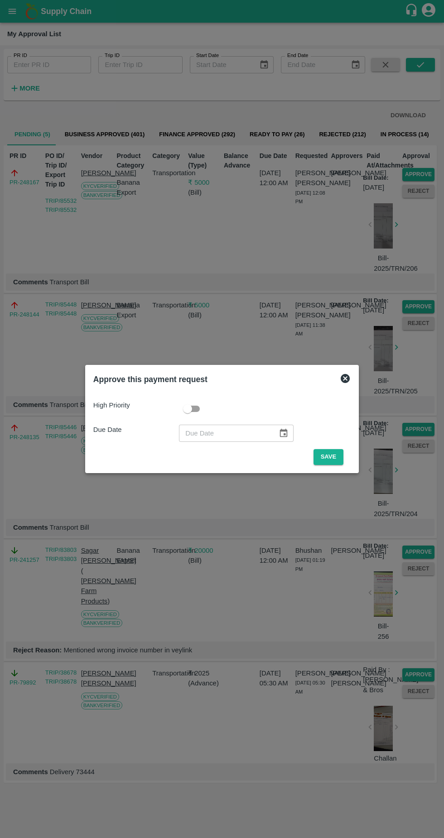
click at [330, 453] on button "Save" at bounding box center [328, 457] width 30 height 16
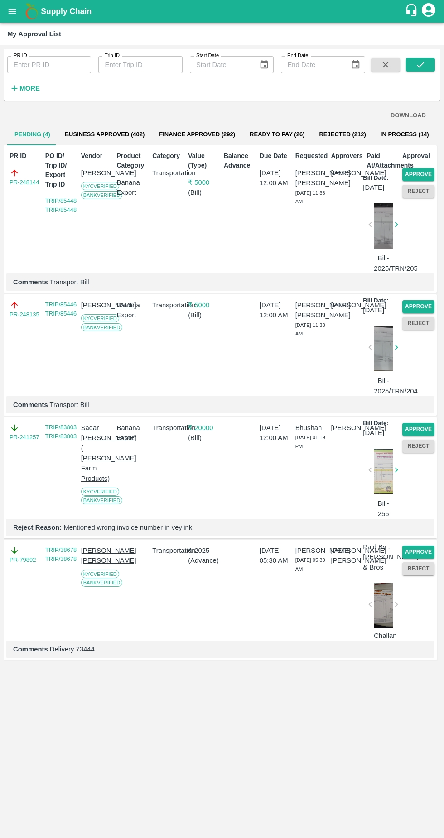
click at [421, 168] on button "Approve" at bounding box center [418, 174] width 32 height 13
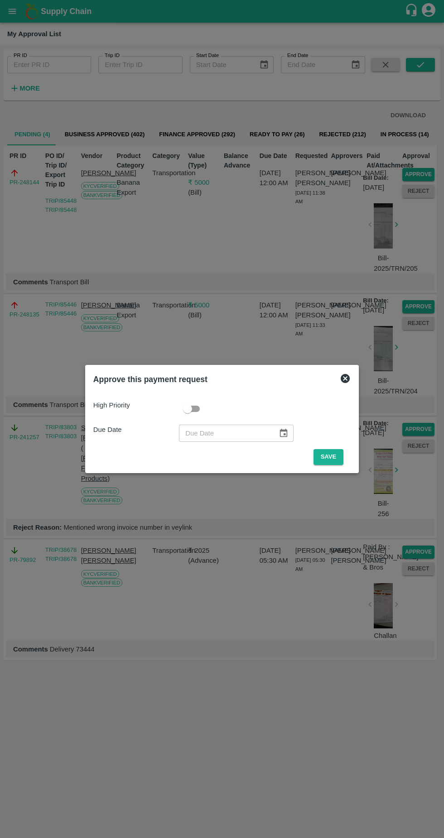
click at [331, 457] on button "Save" at bounding box center [328, 457] width 30 height 16
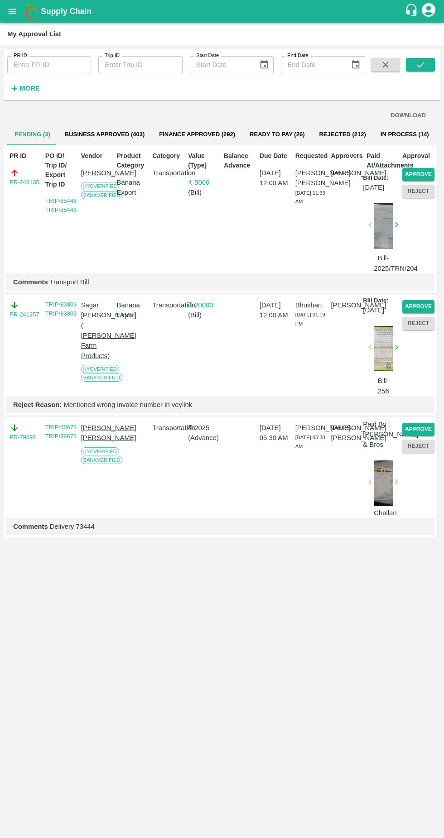
click at [420, 170] on button "Approve" at bounding box center [418, 174] width 32 height 13
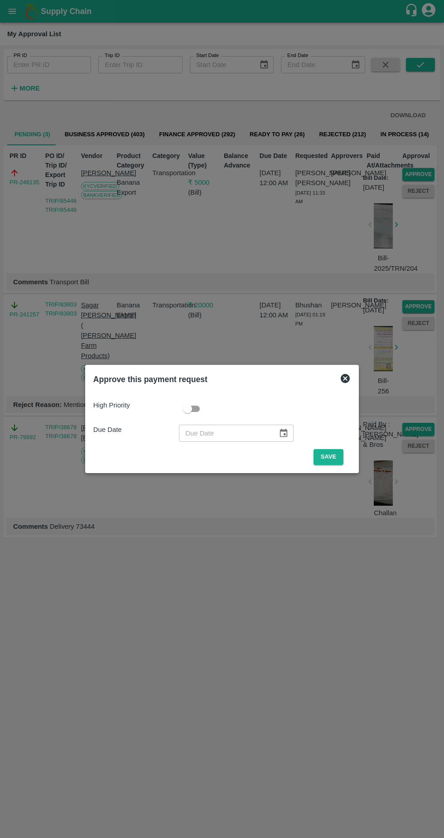
click at [329, 456] on button "Save" at bounding box center [328, 457] width 30 height 16
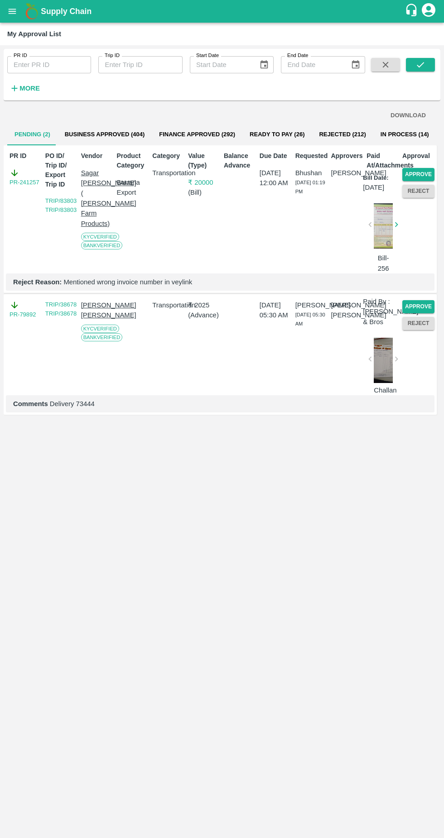
click at [418, 174] on button "Approve" at bounding box center [418, 174] width 32 height 13
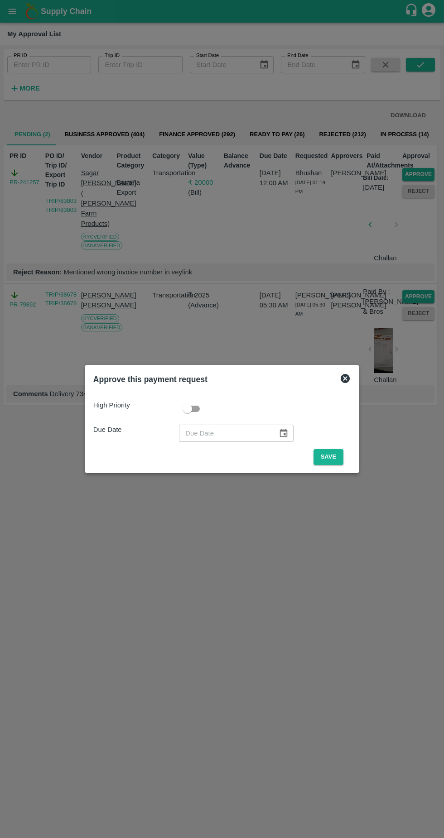
click at [333, 457] on button "Save" at bounding box center [328, 457] width 30 height 16
